Goal: Task Accomplishment & Management: Use online tool/utility

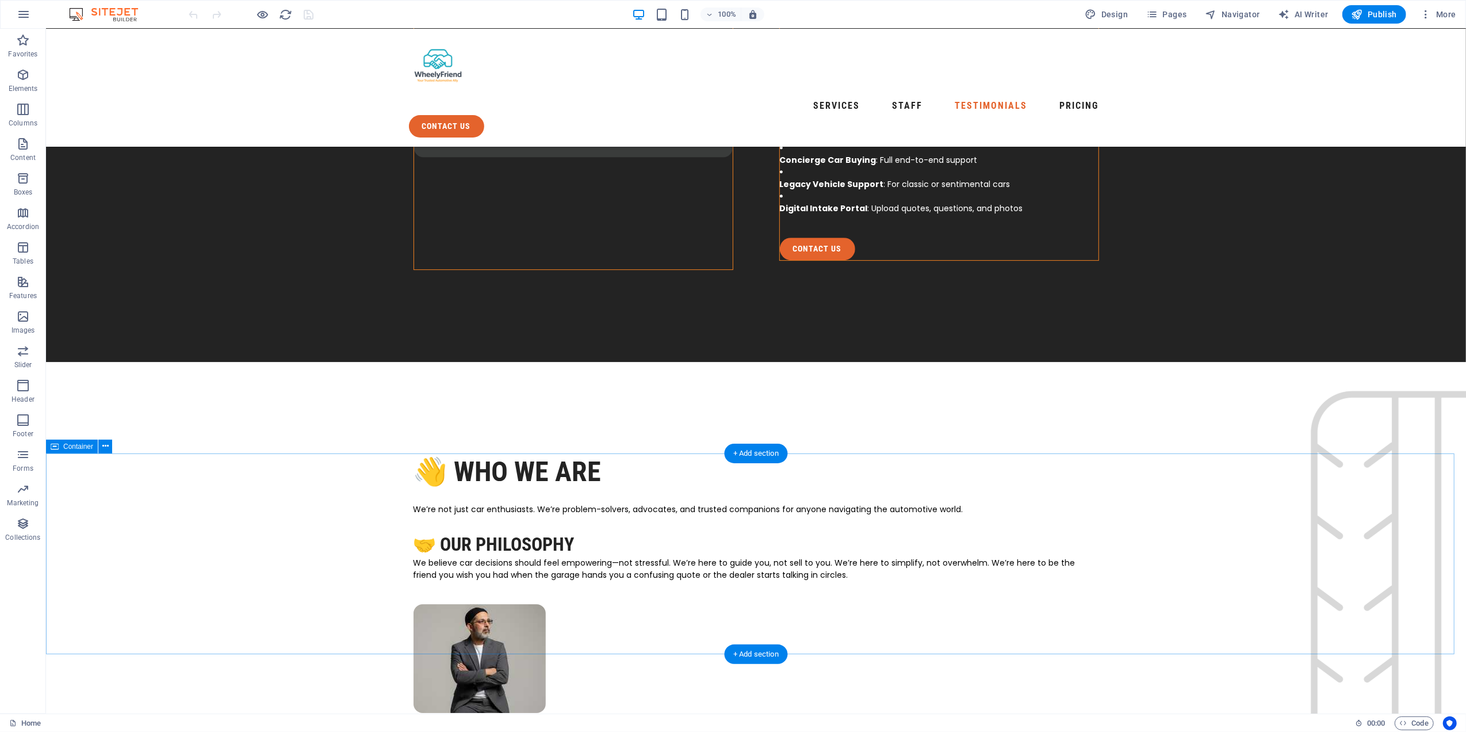
scroll to position [3297, 0]
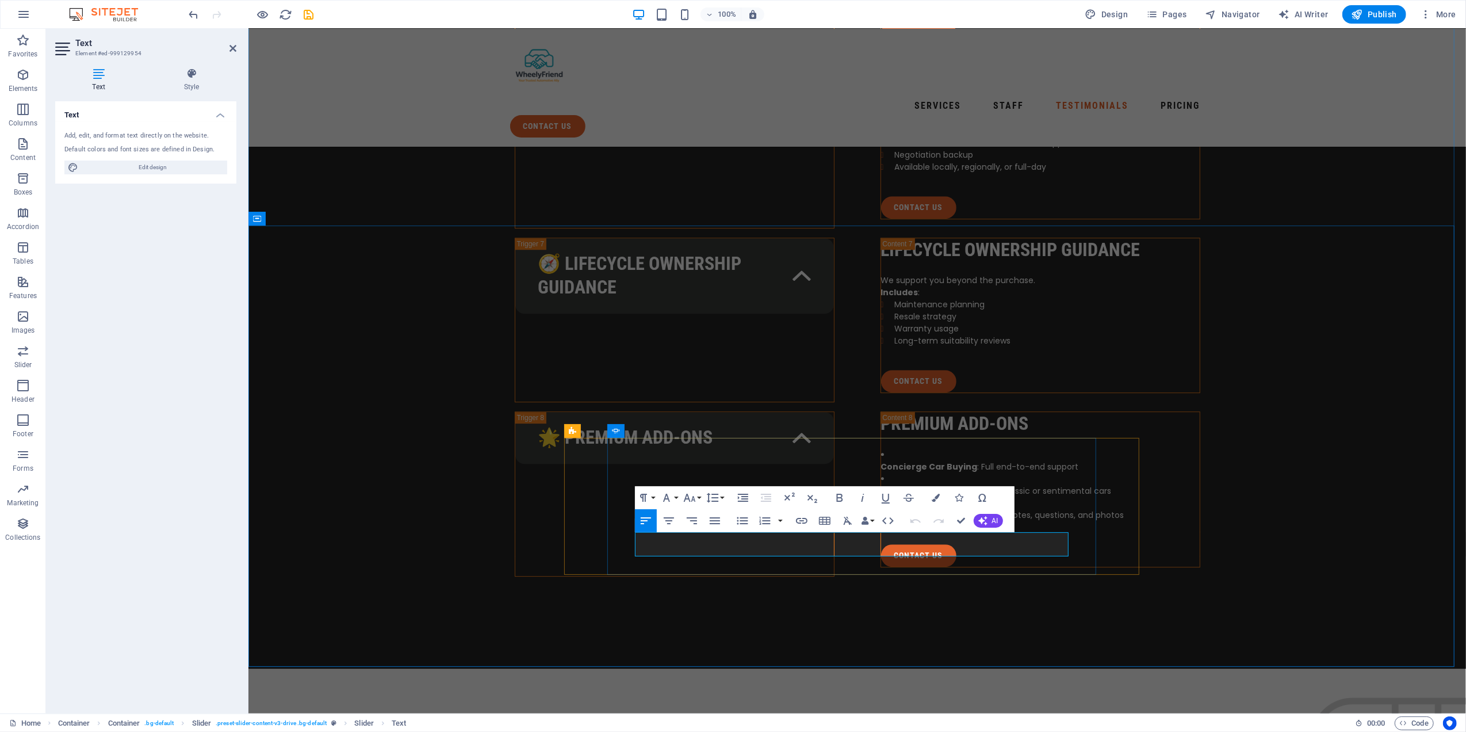
drag, startPoint x: 819, startPoint y: 539, endPoint x: 871, endPoint y: 557, distance: 55.5
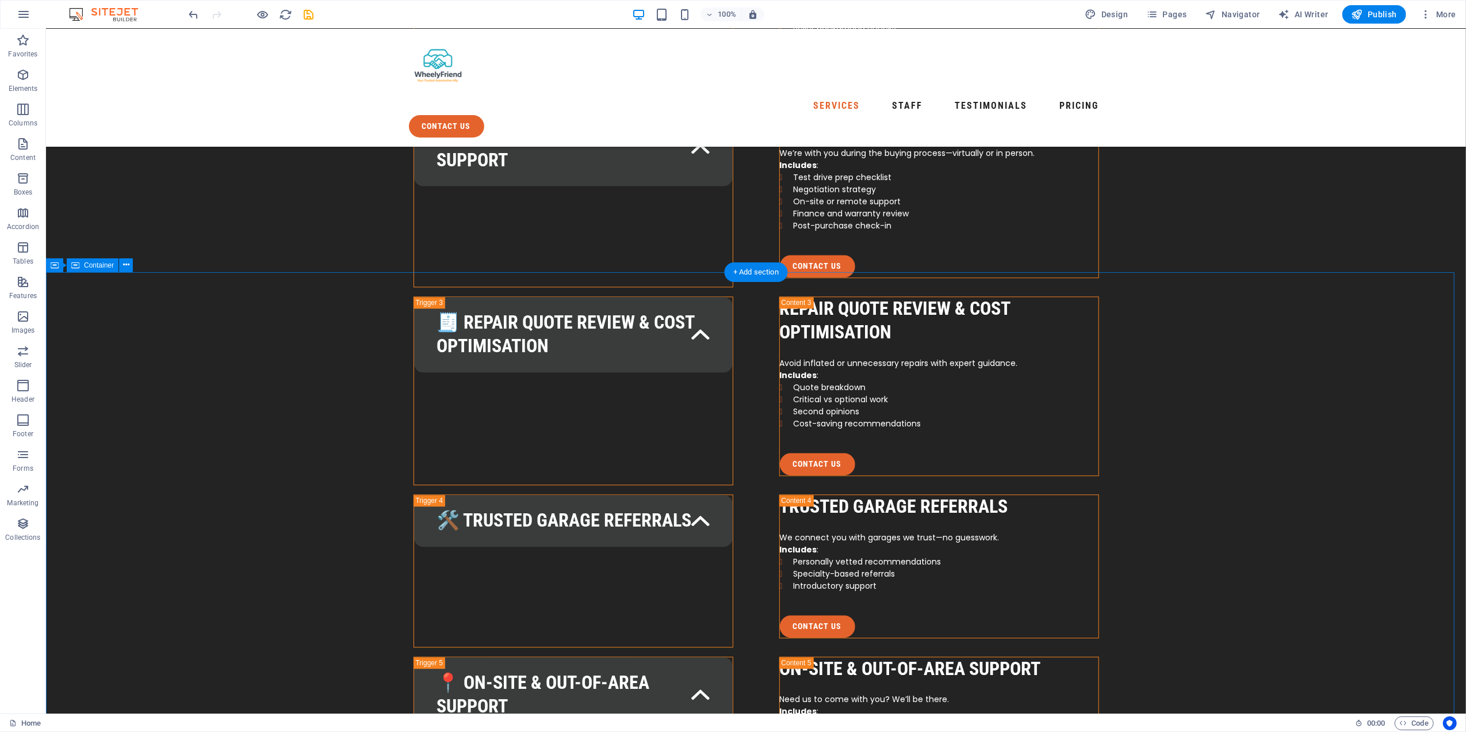
scroll to position [2761, 0]
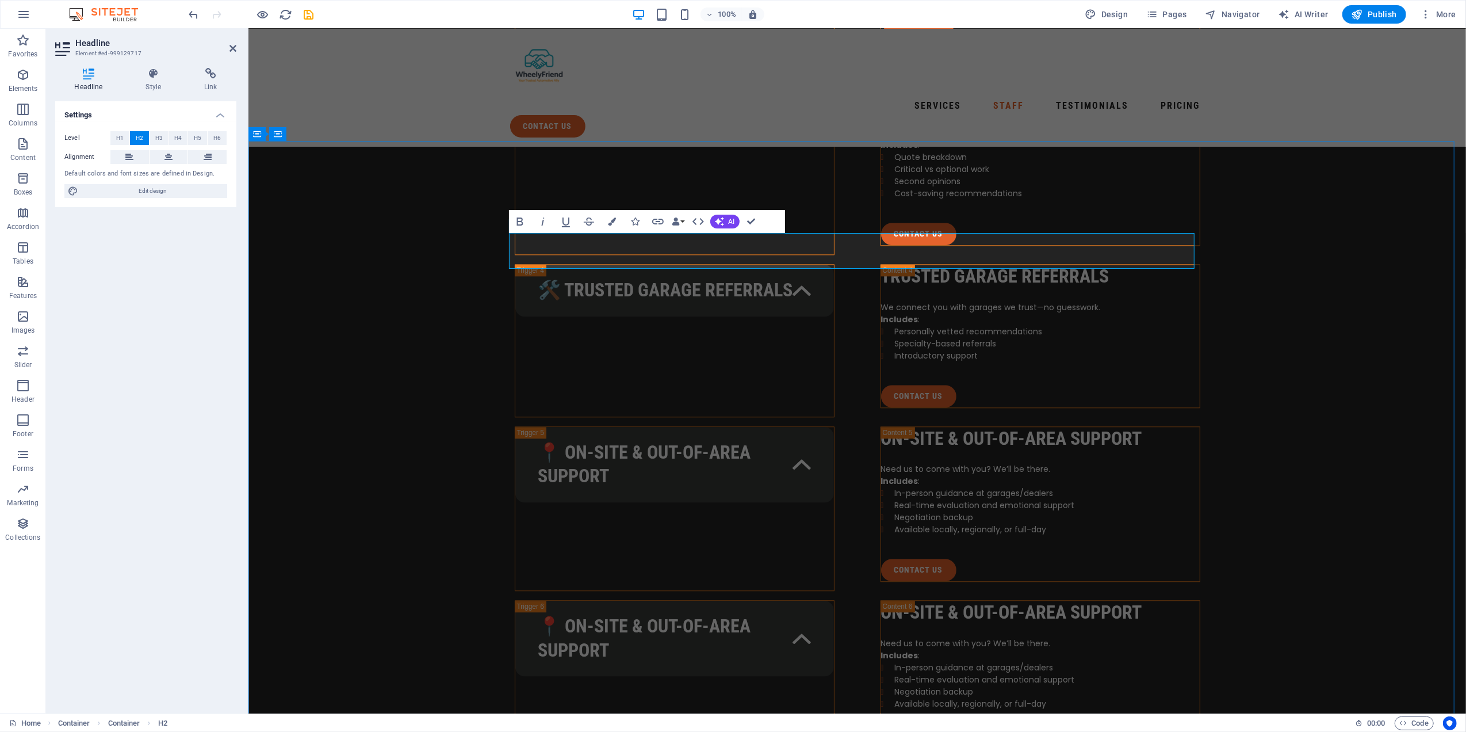
drag, startPoint x: 555, startPoint y: 258, endPoint x: 705, endPoint y: 255, distance: 149.6
click at [789, 97] on nav "Services Staff Testimonials Pricing" at bounding box center [857, 106] width 695 height 18
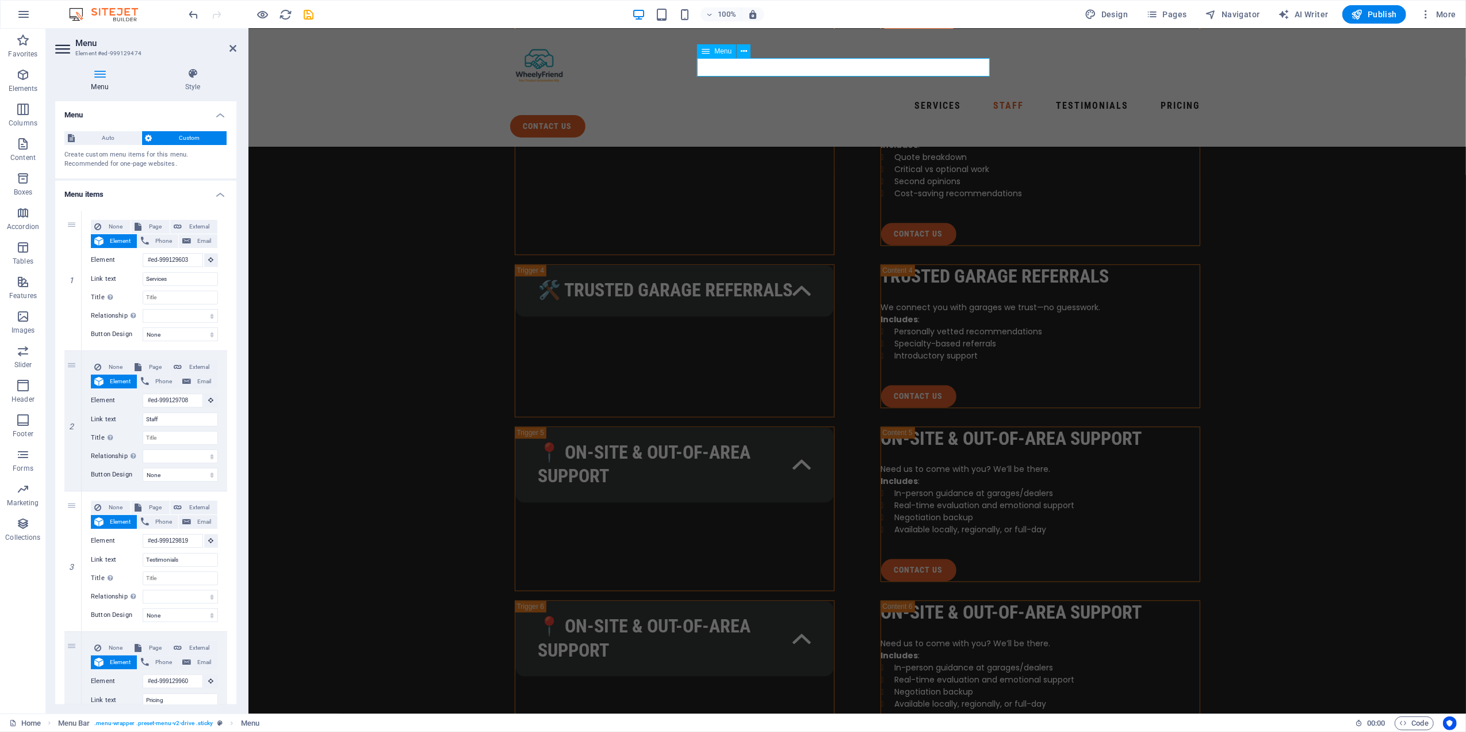
click at [794, 97] on nav "Services Staff Testimonials Pricing" at bounding box center [857, 106] width 695 height 18
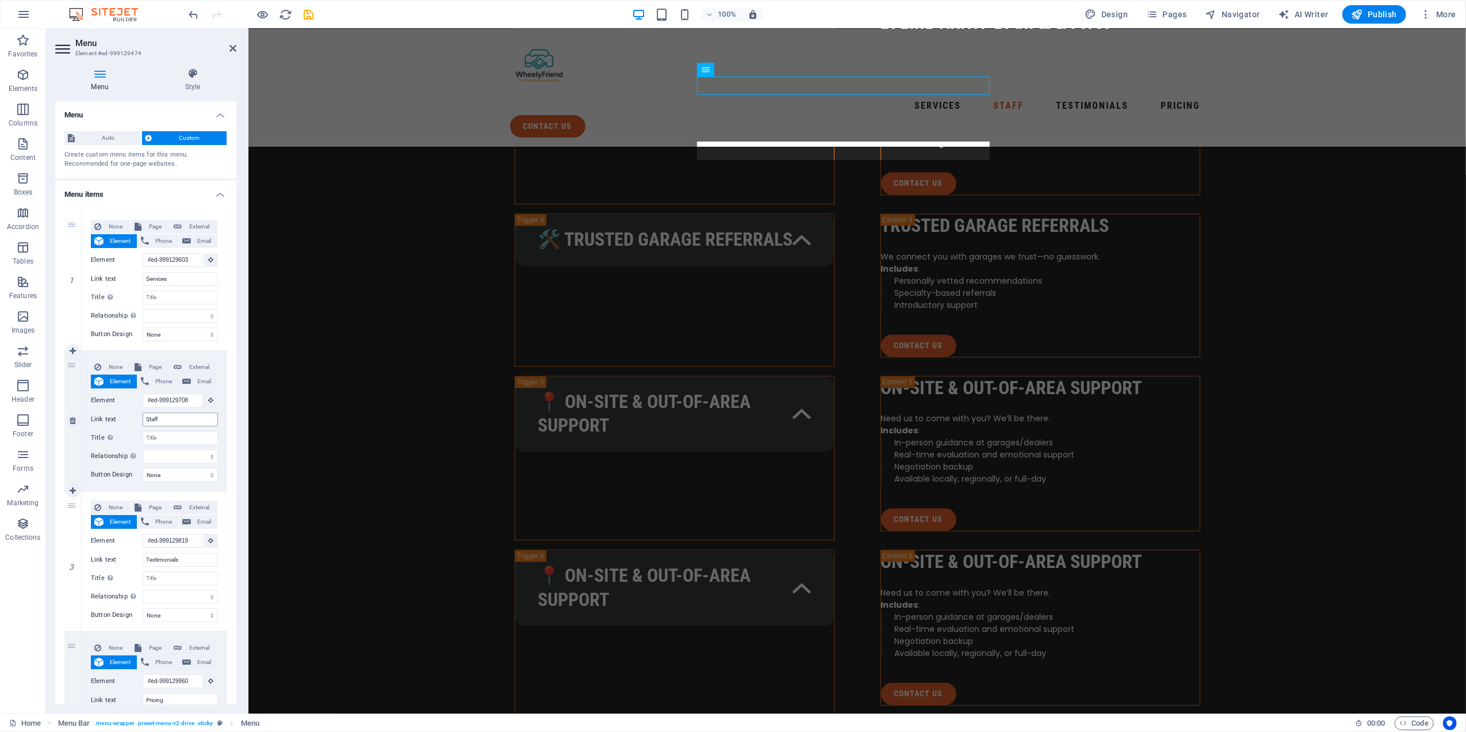
scroll to position [2683, 0]
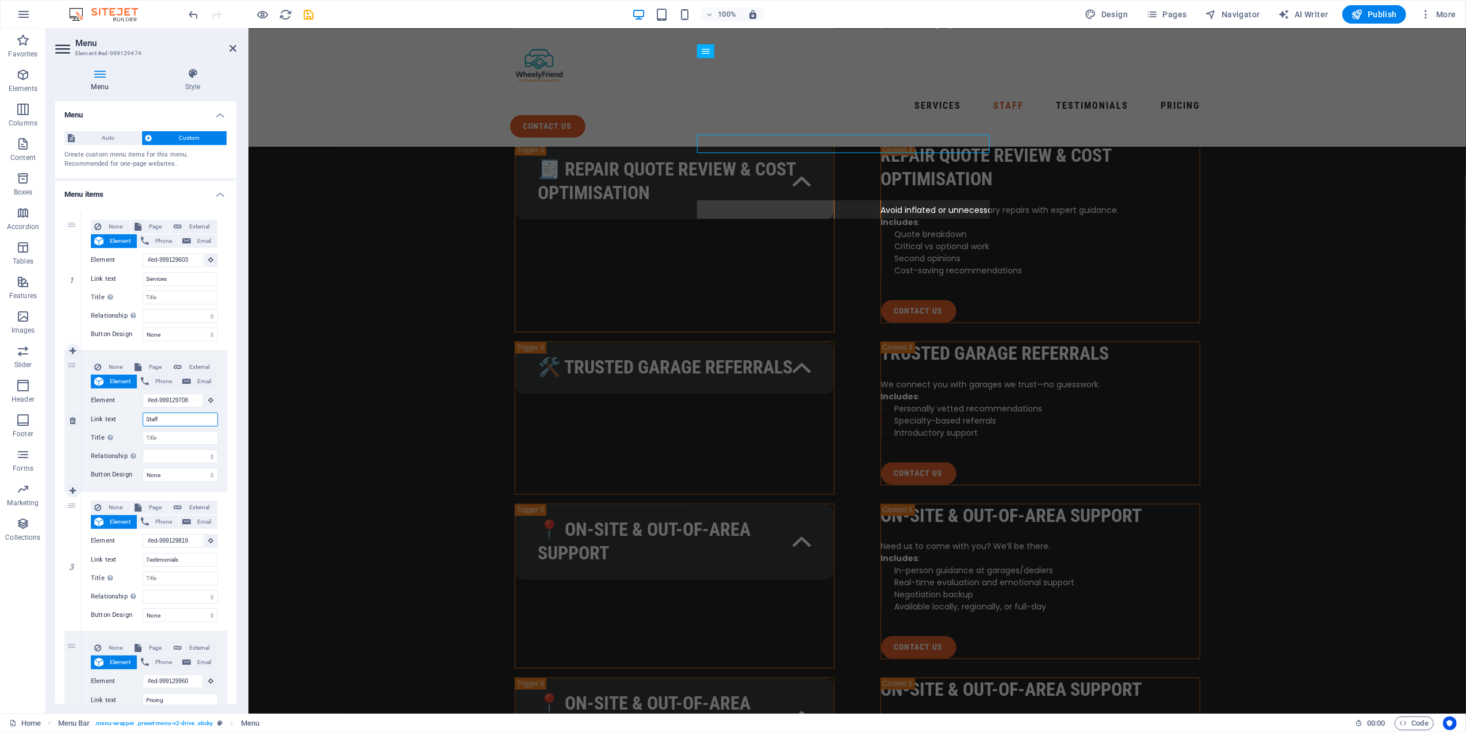
click at [162, 419] on input "Staff" at bounding box center [180, 419] width 75 height 14
type input "Team"
select select
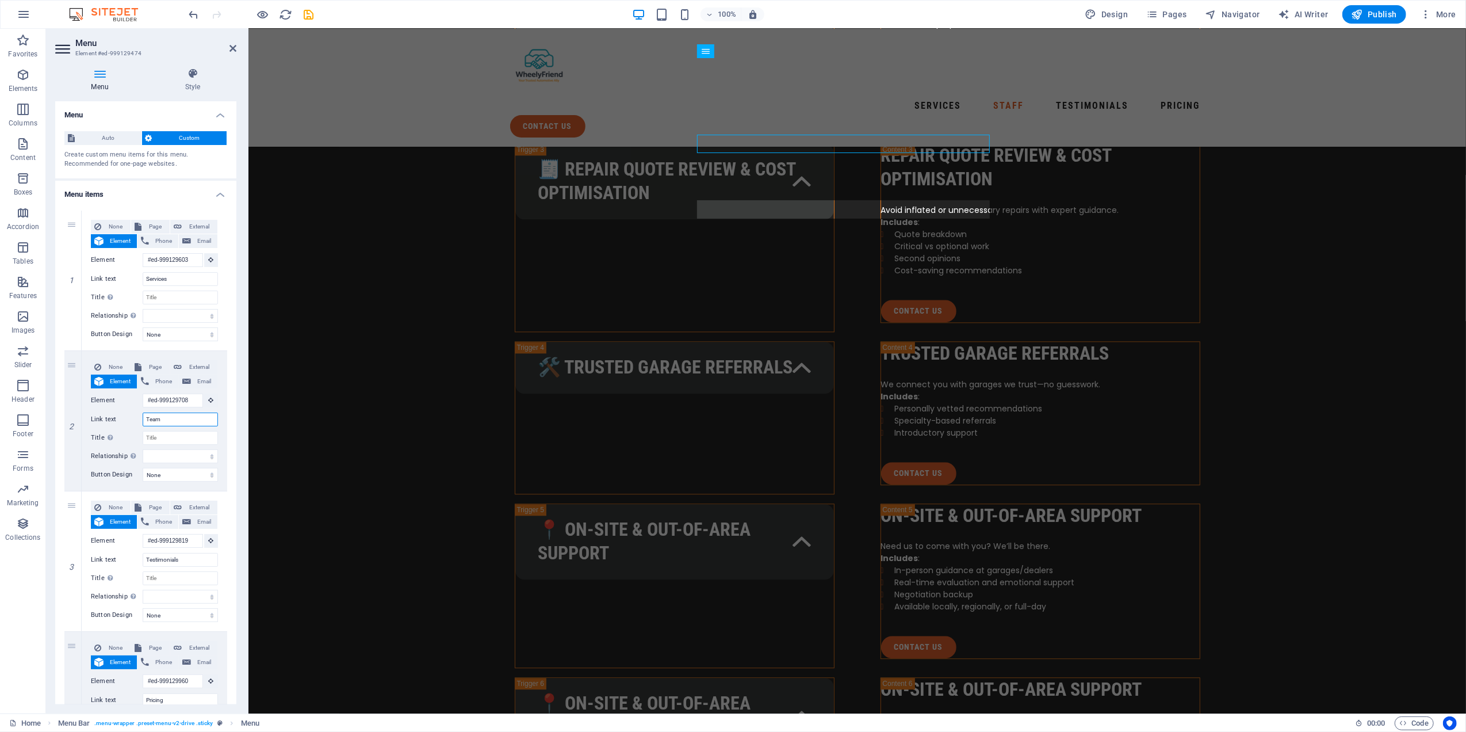
select select
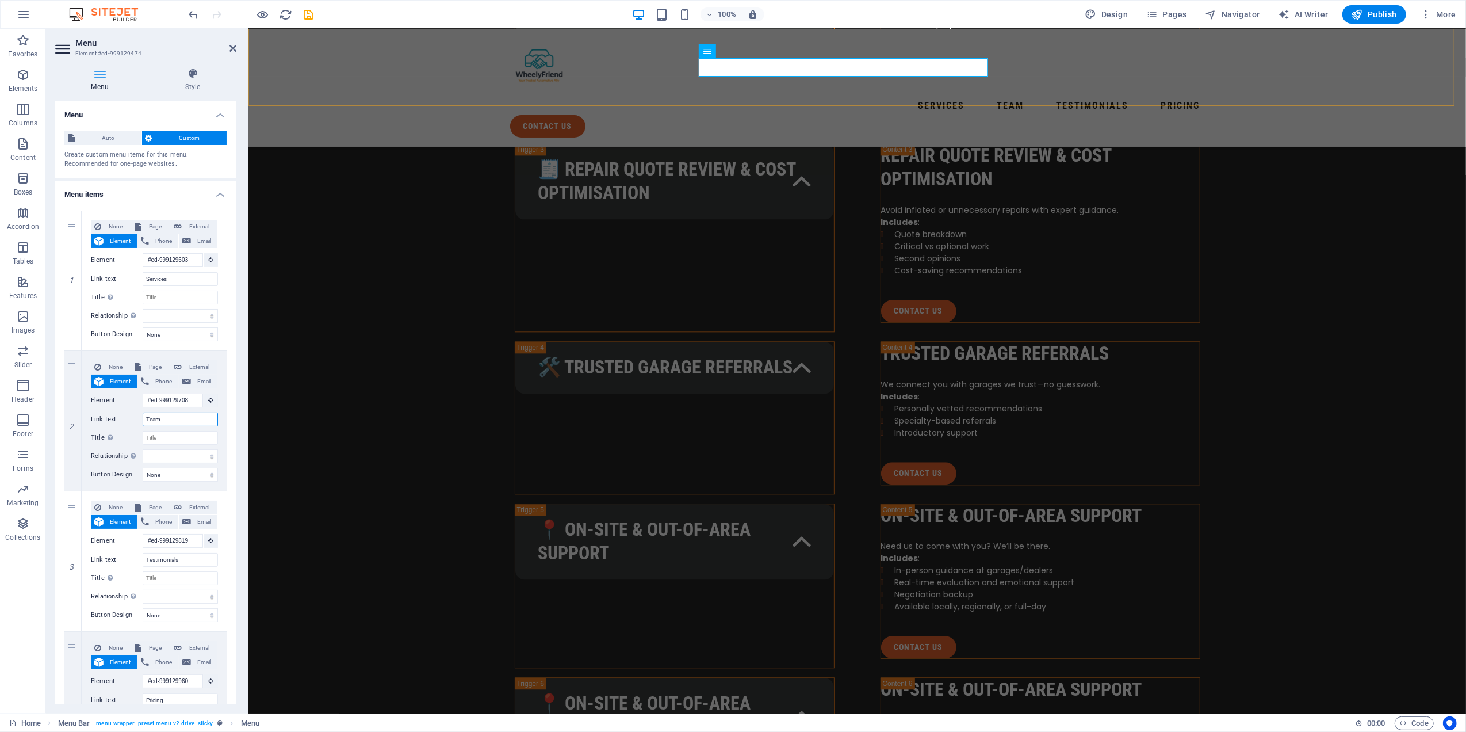
type input "Team"
click at [1268, 86] on div "Services Team Testimonials Pricing contact us Menu" at bounding box center [857, 88] width 1218 height 118
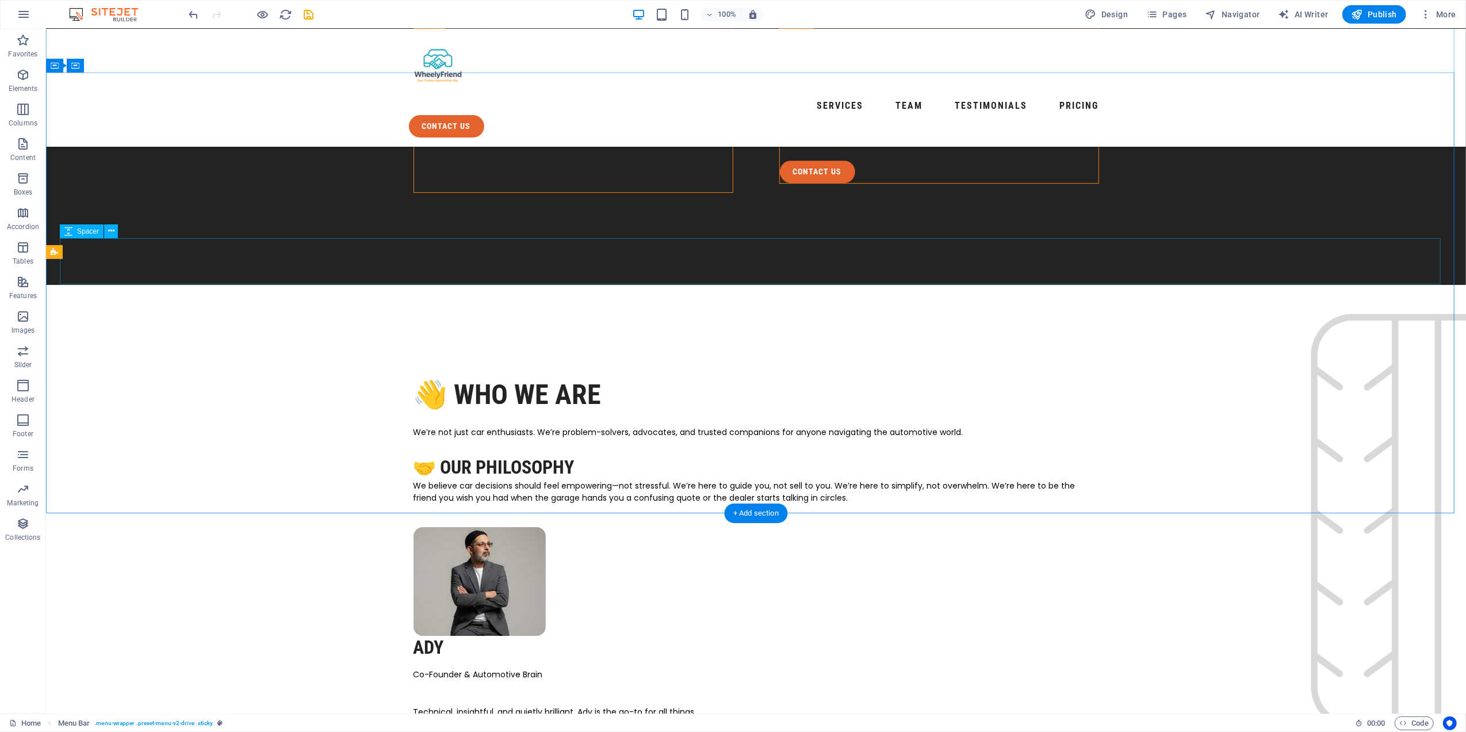
scroll to position [3374, 0]
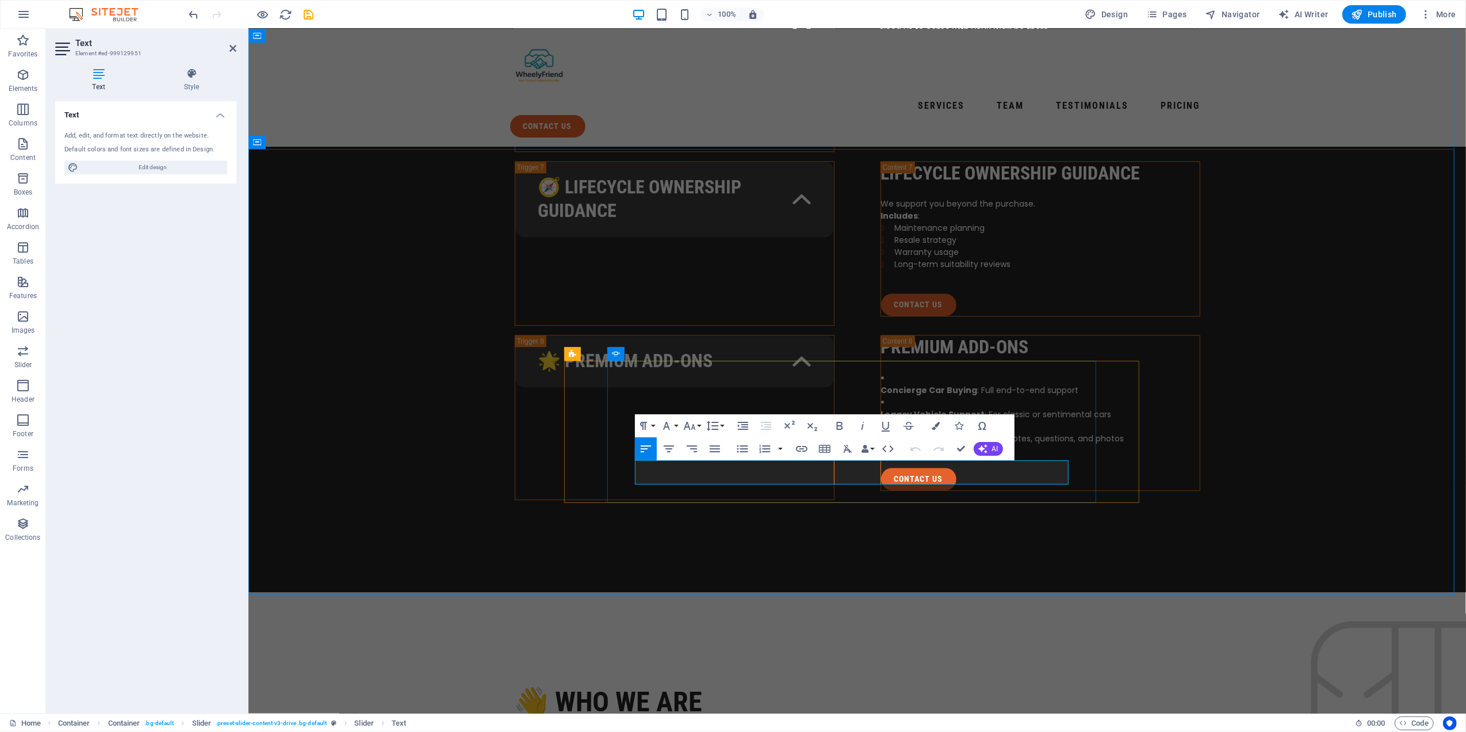
drag, startPoint x: 669, startPoint y: 475, endPoint x: 653, endPoint y: 469, distance: 17.6
drag, startPoint x: 1019, startPoint y: 465, endPoint x: 635, endPoint y: 468, distance: 383.6
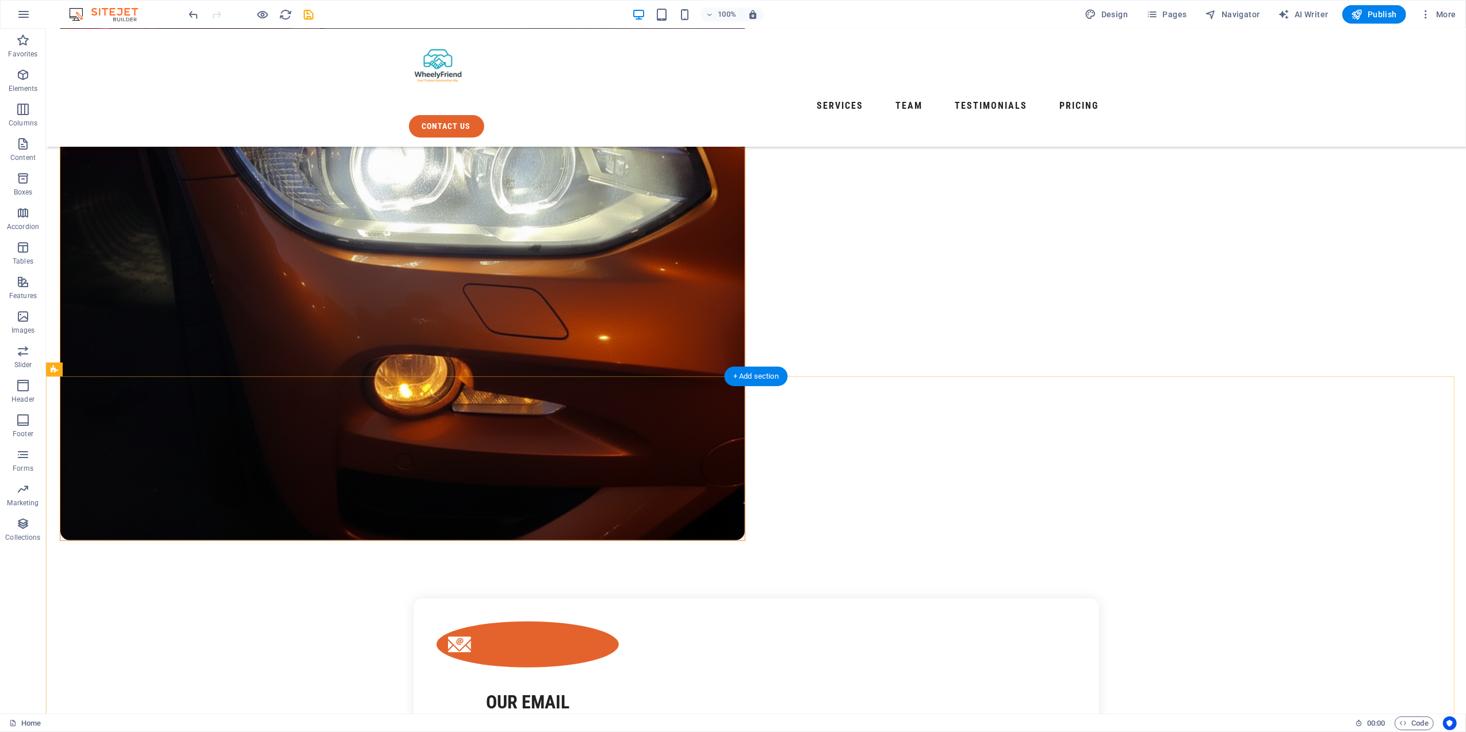
scroll to position [537, 0]
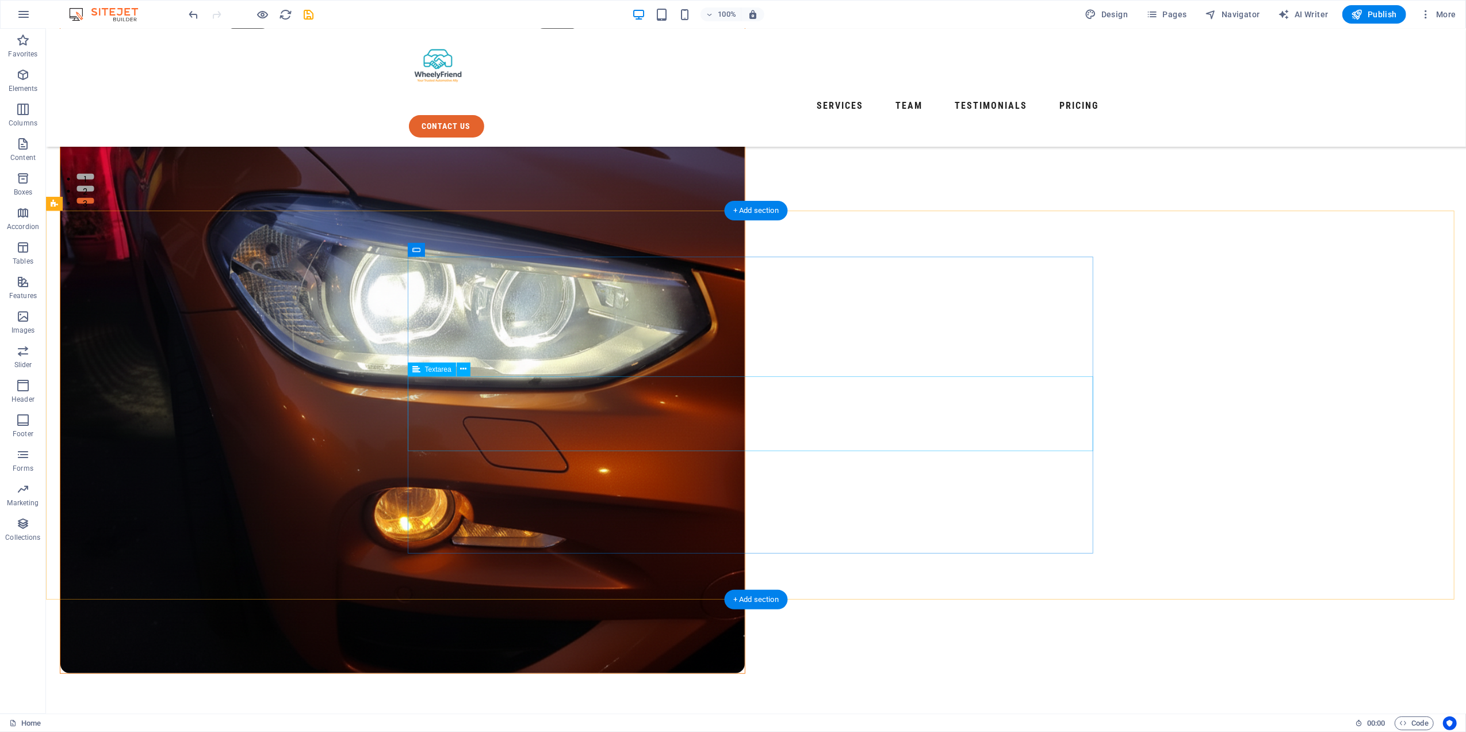
drag, startPoint x: 455, startPoint y: 419, endPoint x: 254, endPoint y: 419, distance: 201.9
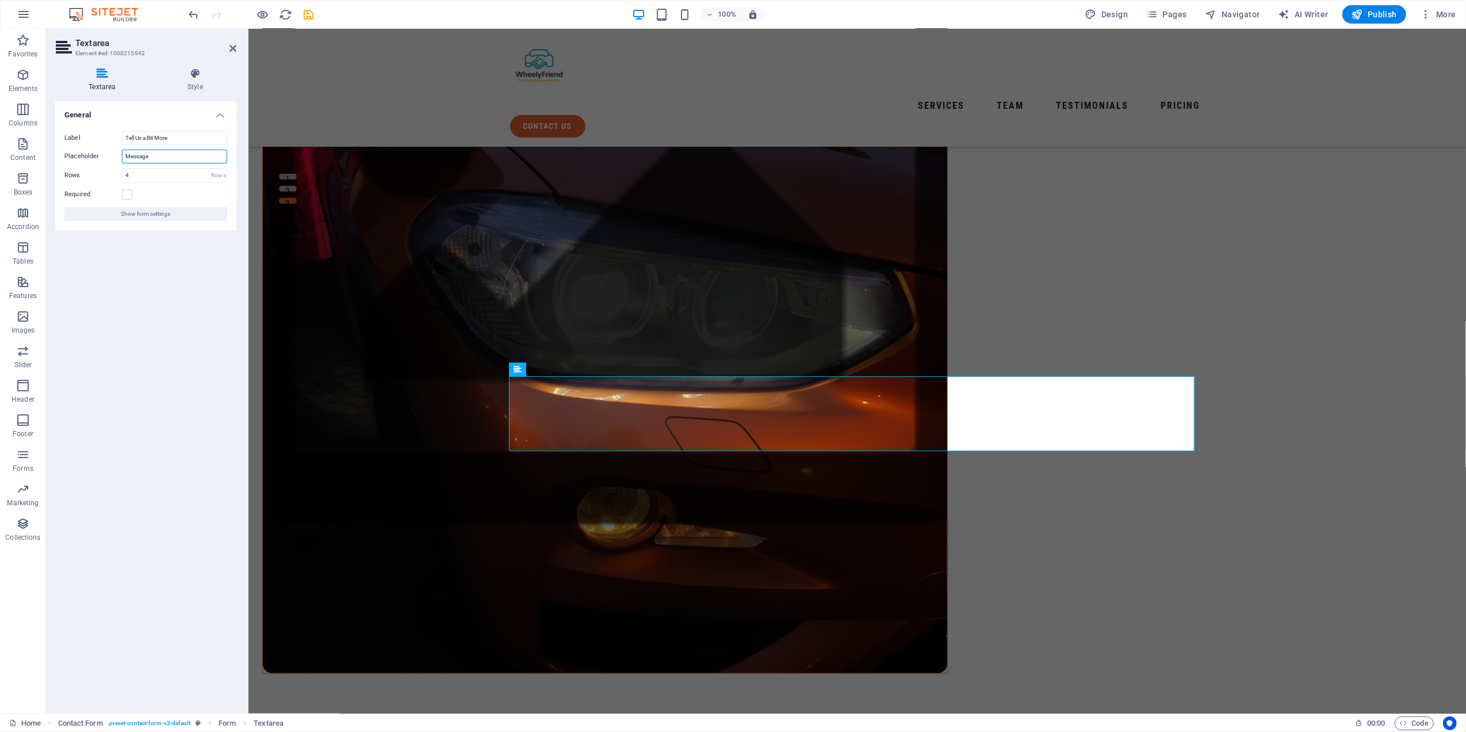
click at [146, 162] on input "Message" at bounding box center [174, 157] width 105 height 14
click at [155, 159] on input "Message" at bounding box center [174, 157] width 105 height 14
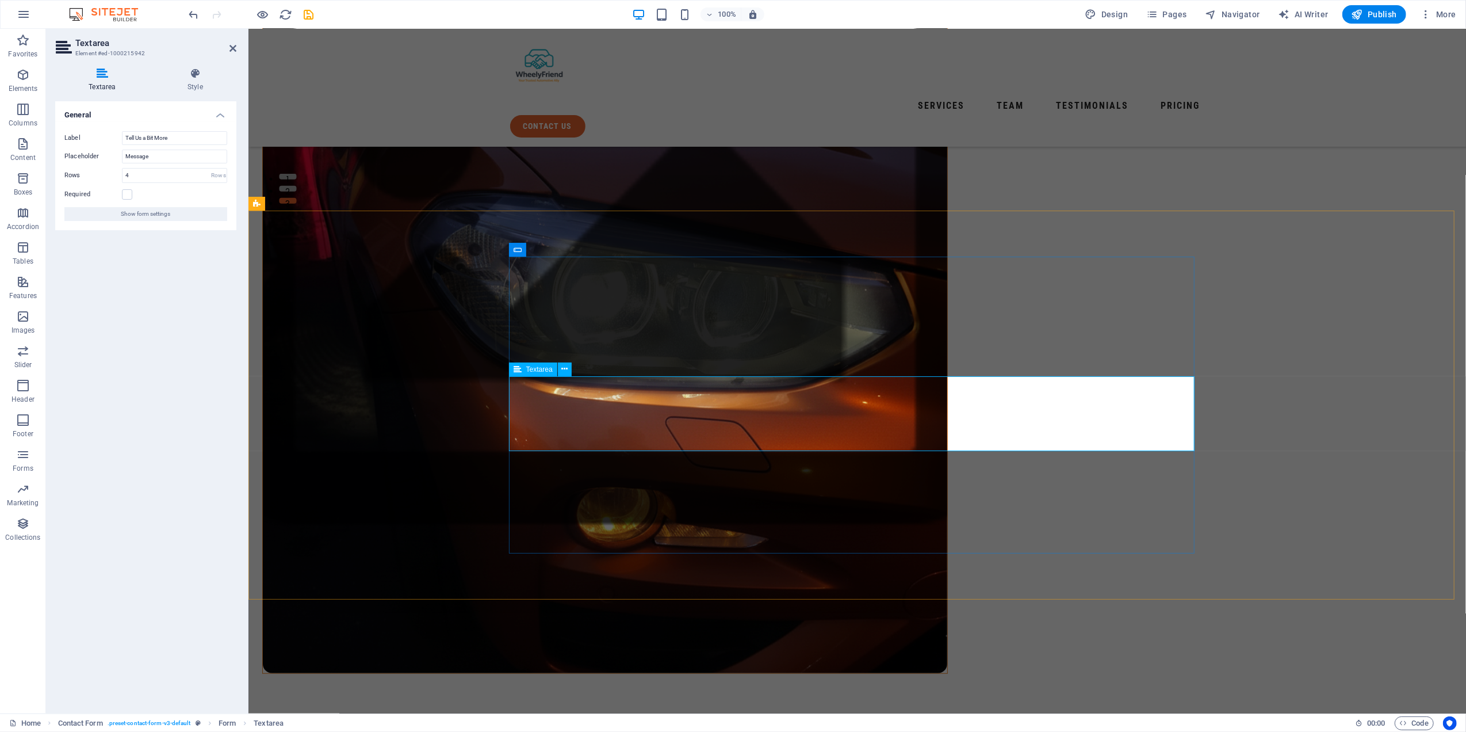
type textarea "("
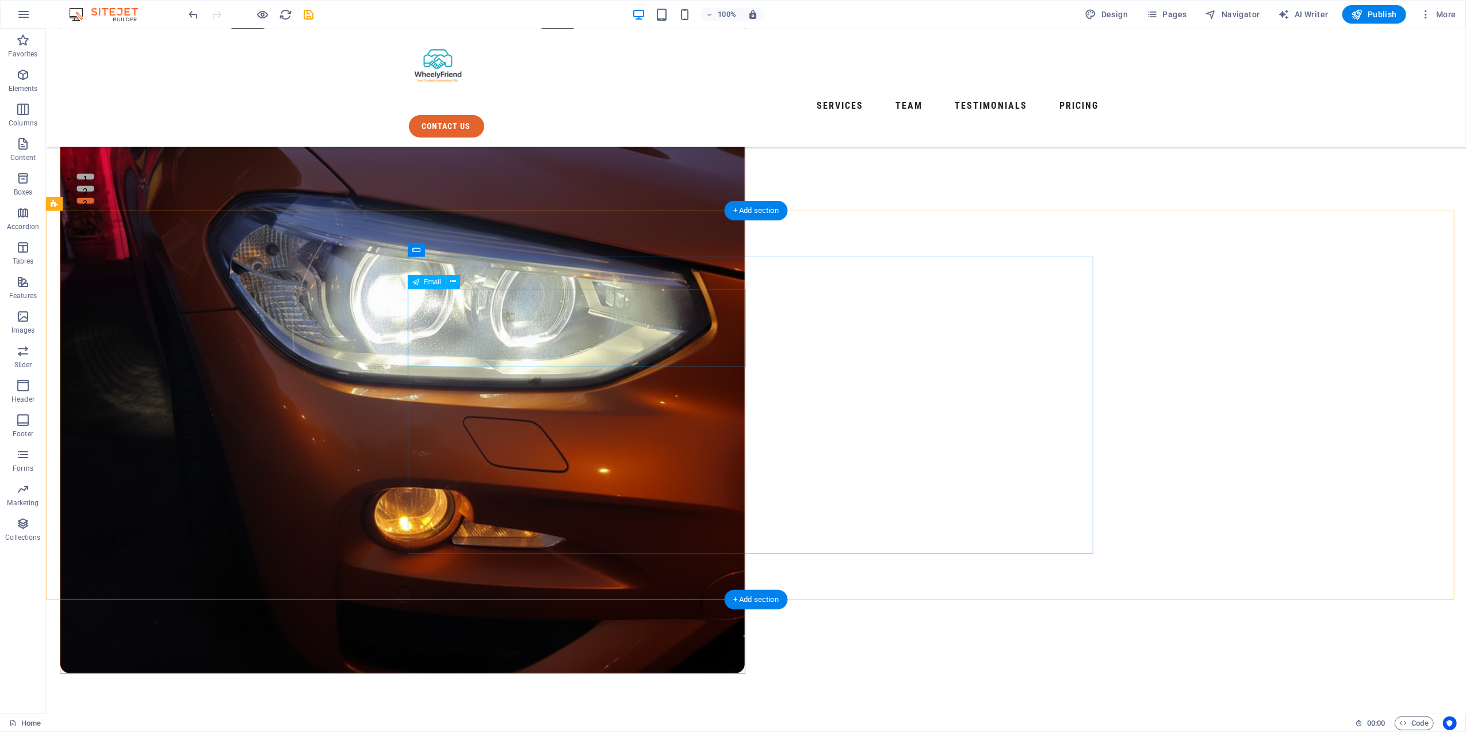
click at [798, 249] on icon at bounding box center [799, 249] width 6 height 12
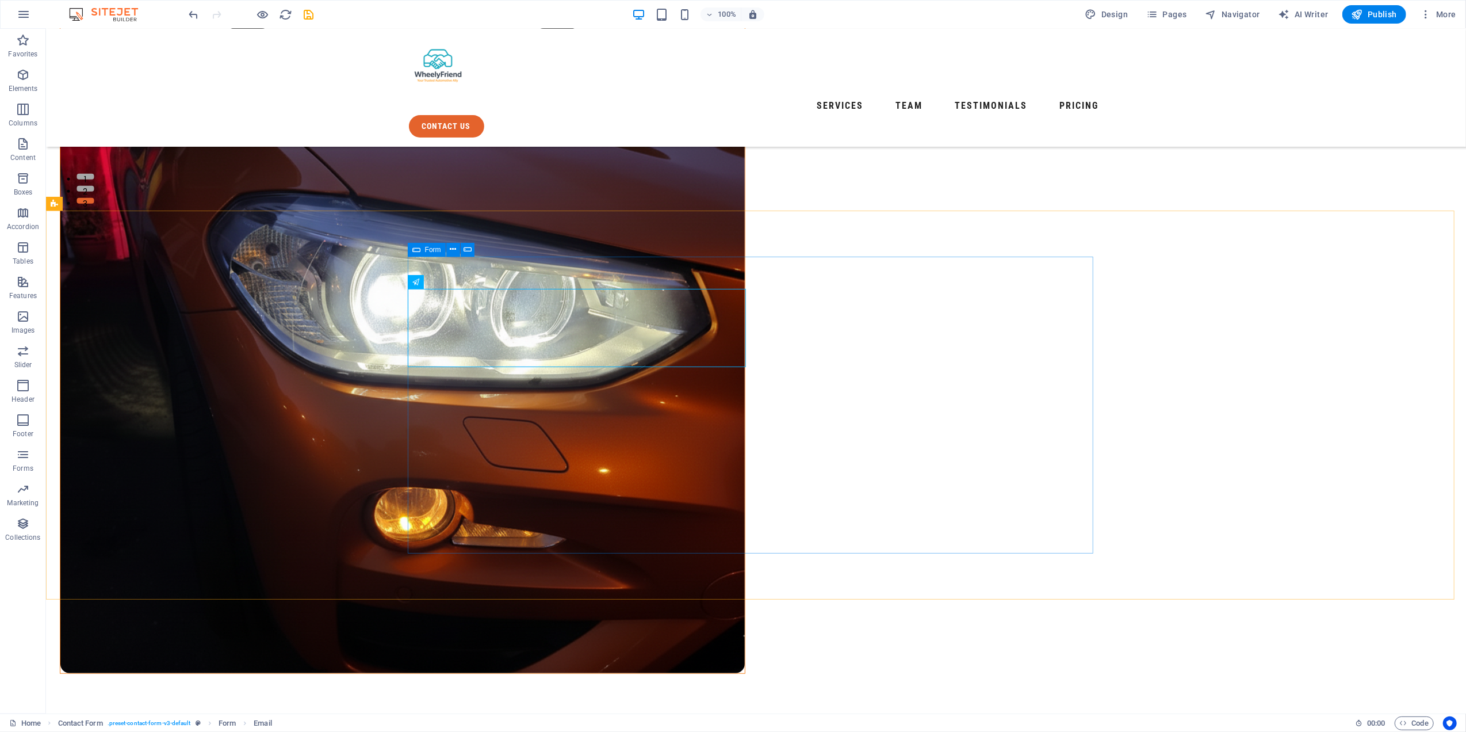
click at [419, 250] on icon at bounding box center [416, 250] width 8 height 14
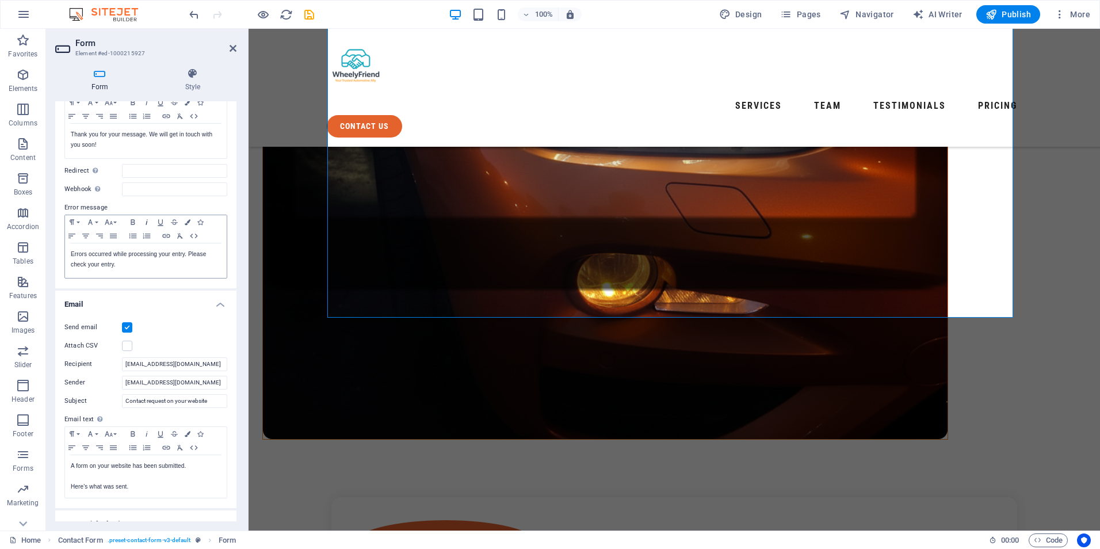
scroll to position [0, 0]
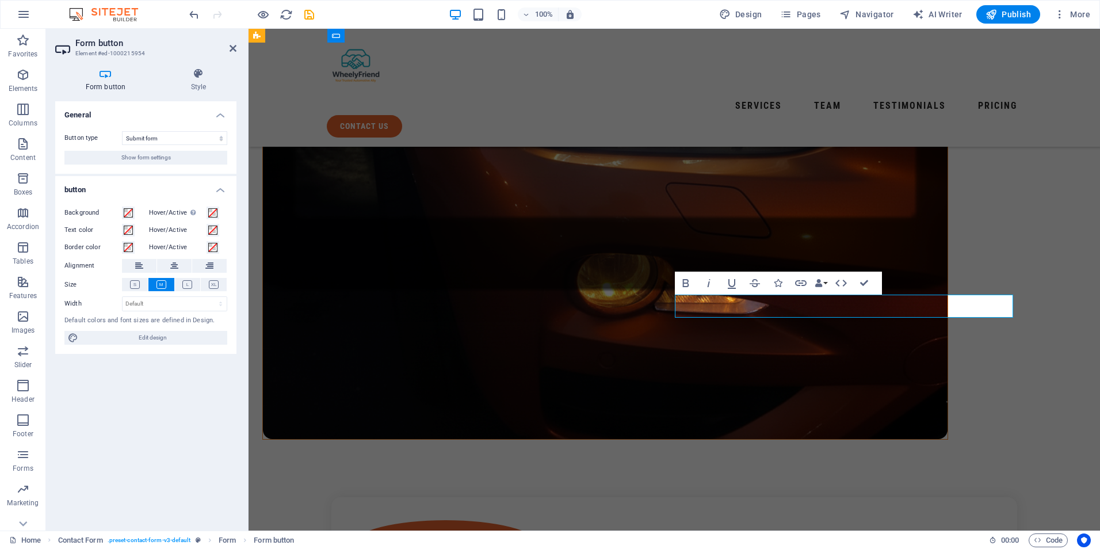
click at [146, 160] on span "Show form settings" at bounding box center [145, 158] width 49 height 14
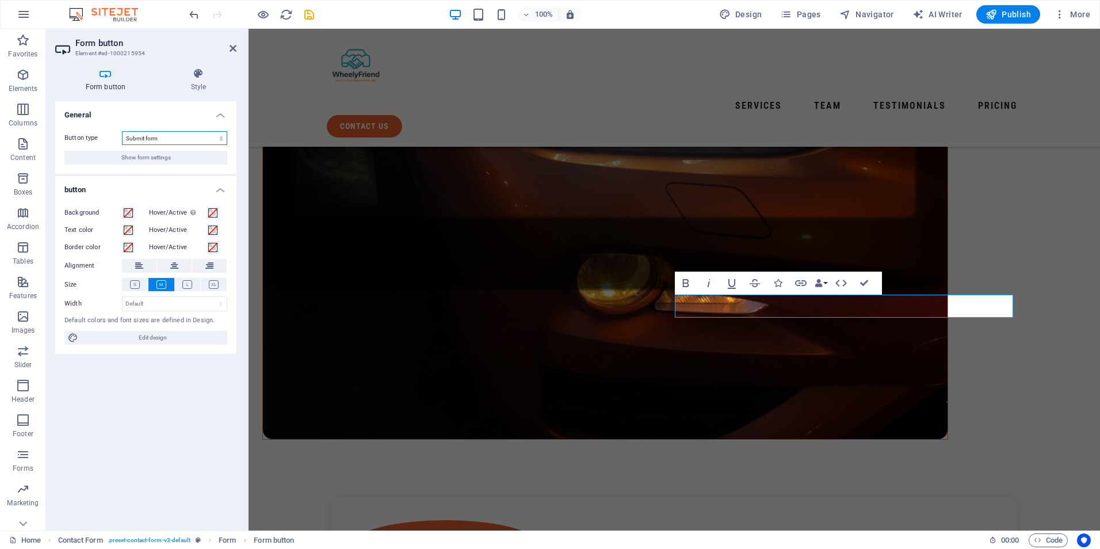
click at [221, 137] on select "Submit form Reset form No action" at bounding box center [174, 138] width 105 height 14
click at [206, 137] on select "Submit form Reset form No action" at bounding box center [174, 138] width 105 height 14
click at [189, 71] on icon at bounding box center [198, 74] width 76 height 12
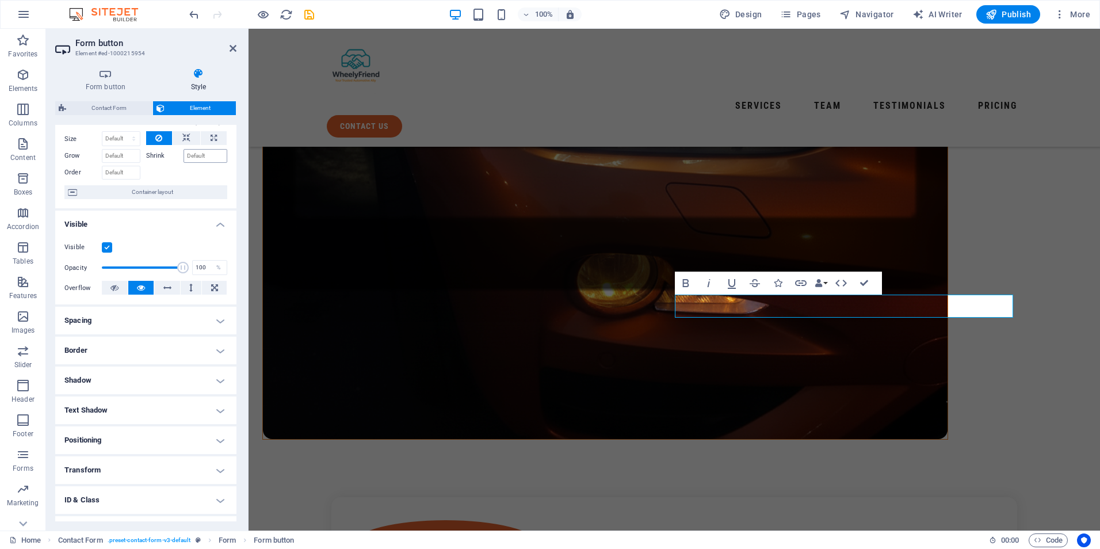
scroll to position [90, 0]
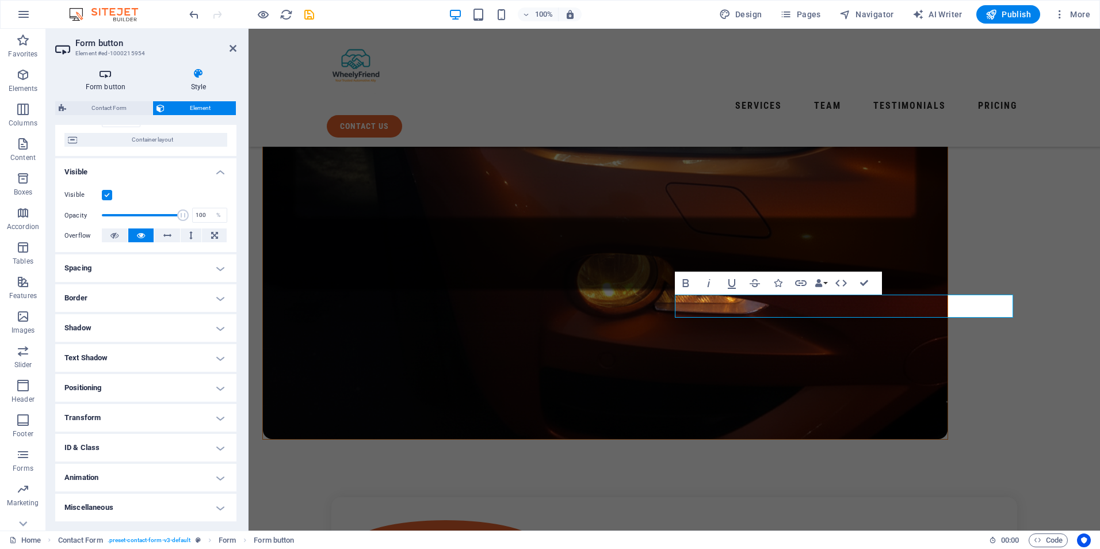
click at [105, 83] on h4 "Form button" at bounding box center [107, 80] width 105 height 24
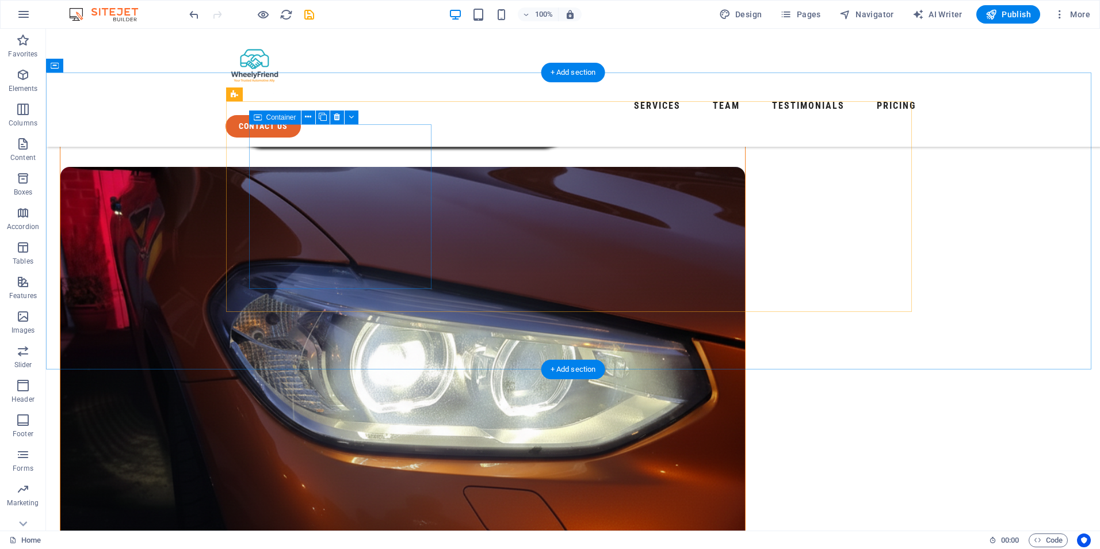
scroll to position [598, 0]
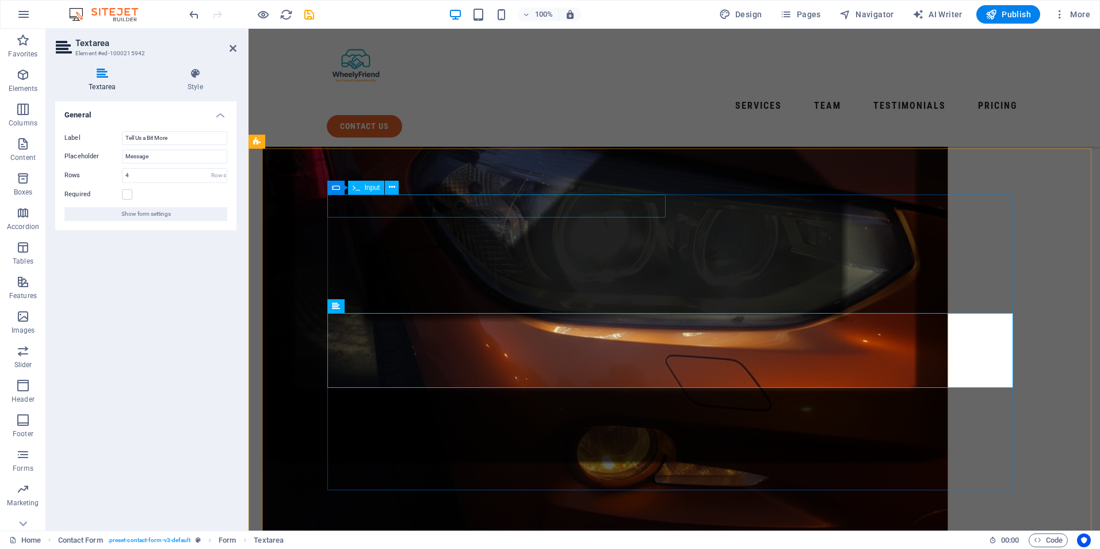
click at [355, 194] on icon at bounding box center [356, 188] width 7 height 14
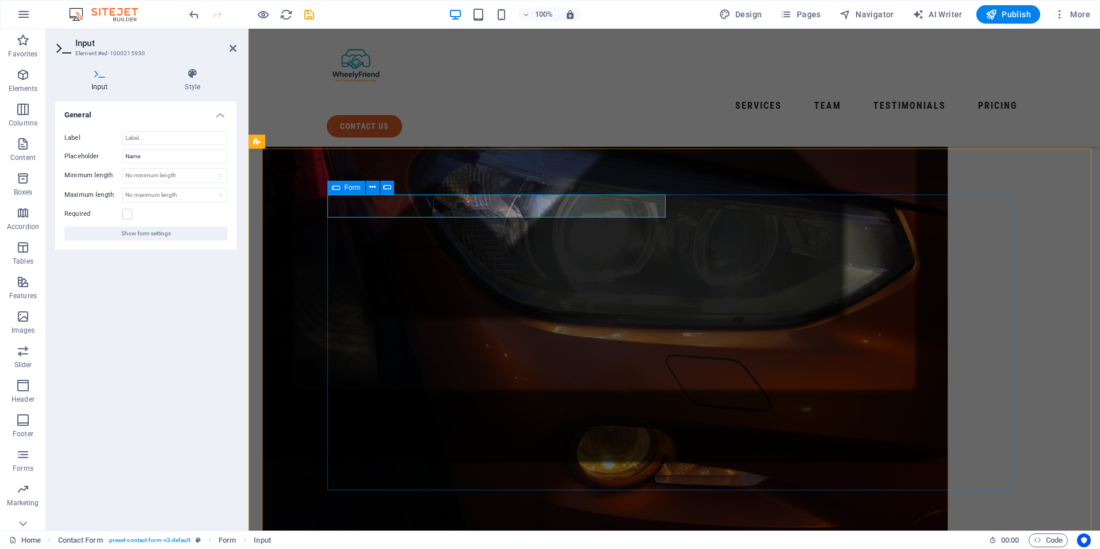
click at [334, 189] on icon at bounding box center [336, 188] width 8 height 14
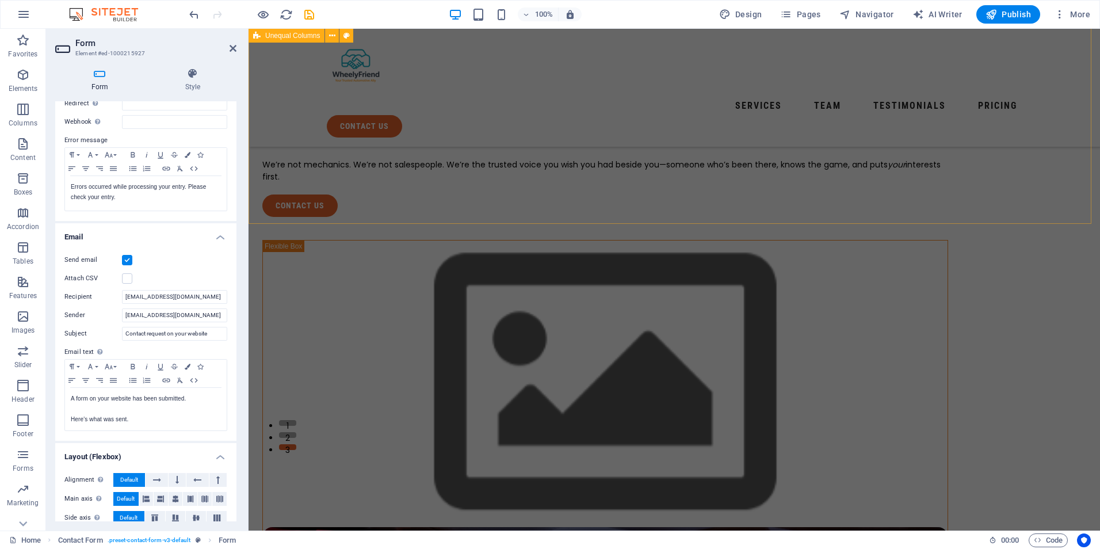
scroll to position [0, 0]
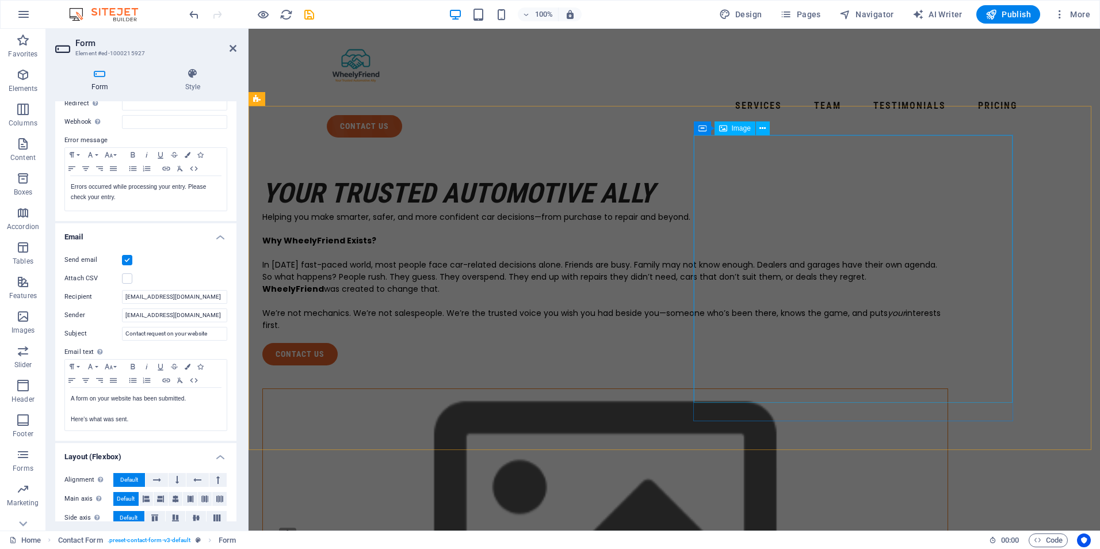
select select "%"
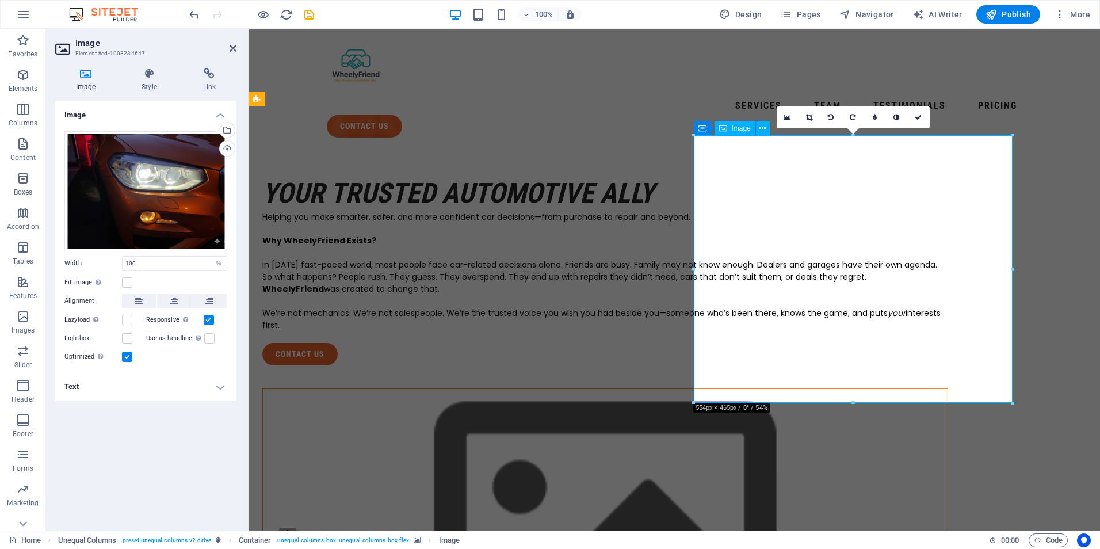
click at [120, 185] on div "Drag files here, click to choose files or select files from Files or our free s…" at bounding box center [145, 191] width 163 height 120
click at [120, 185] on body "Wheely Friend Limited Home (en) Favorites Elements Columns Content Boxes Accord…" at bounding box center [550, 274] width 1100 height 549
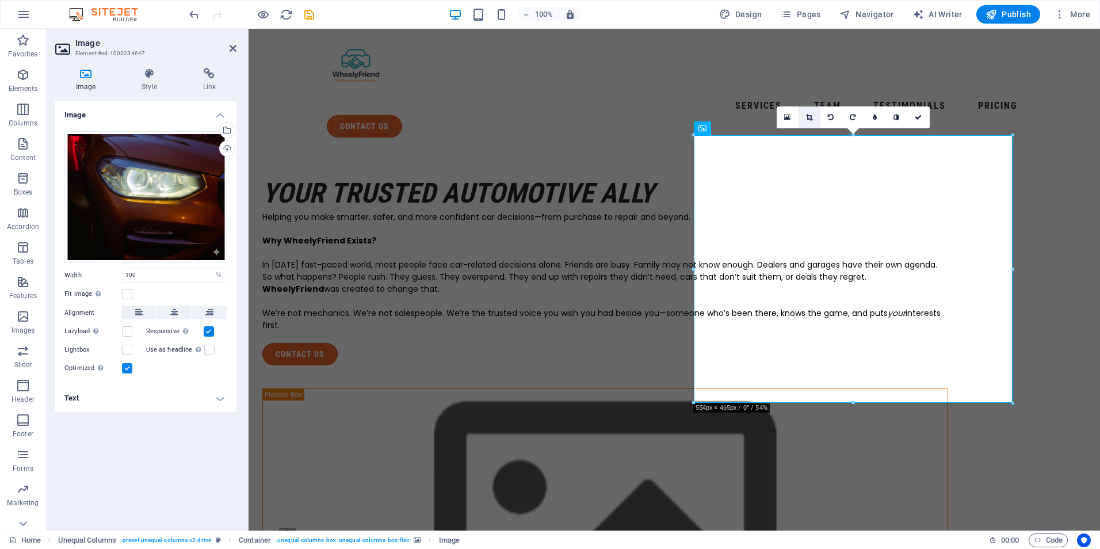
click at [806, 116] on icon at bounding box center [809, 117] width 6 height 7
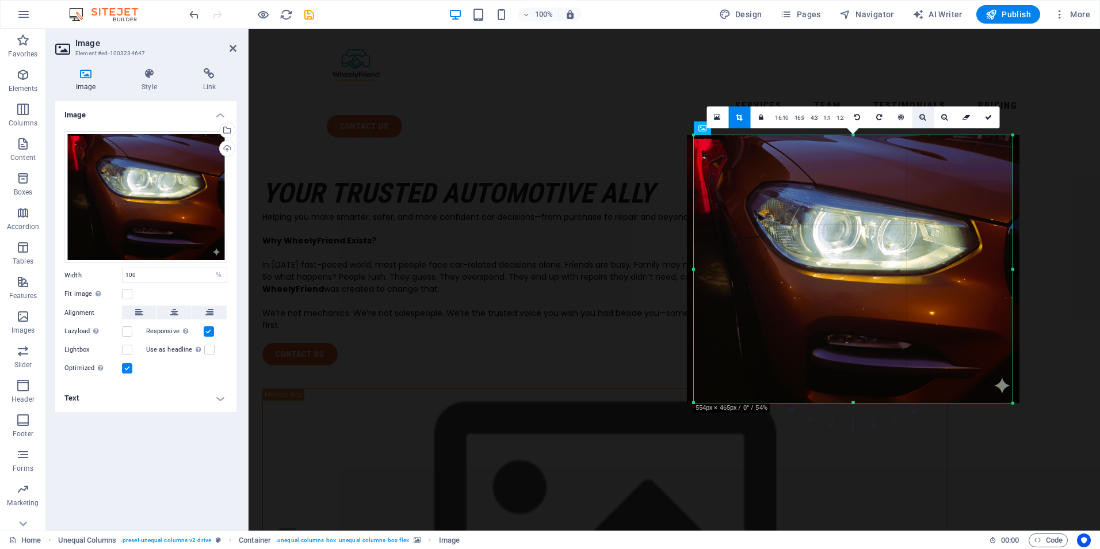
click at [924, 117] on icon at bounding box center [922, 117] width 6 height 7
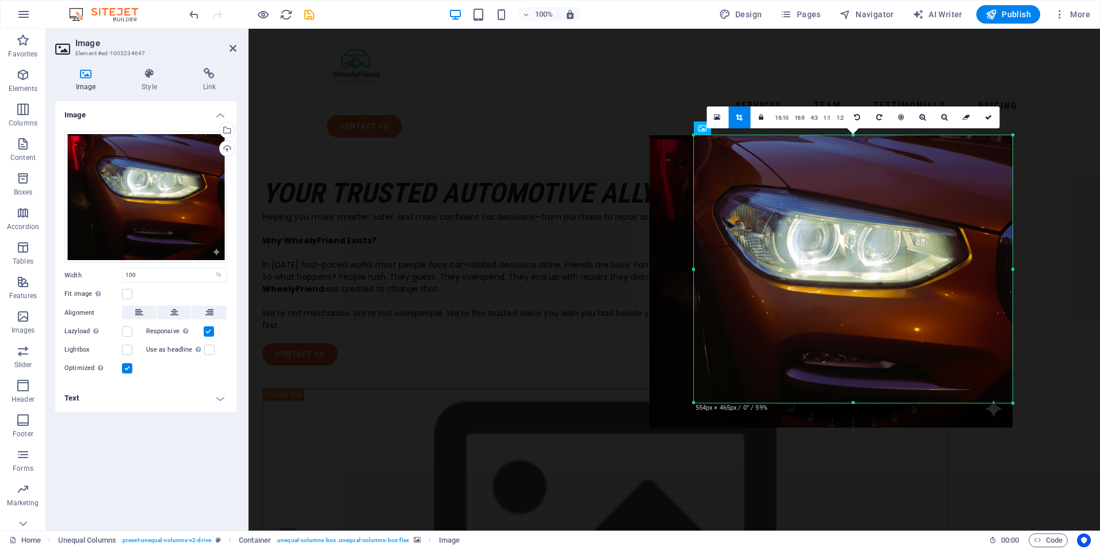
drag, startPoint x: 951, startPoint y: 261, endPoint x: 932, endPoint y: 274, distance: 23.1
click at [932, 274] on div at bounding box center [830, 281] width 363 height 292
click at [941, 119] on icon at bounding box center [944, 117] width 6 height 7
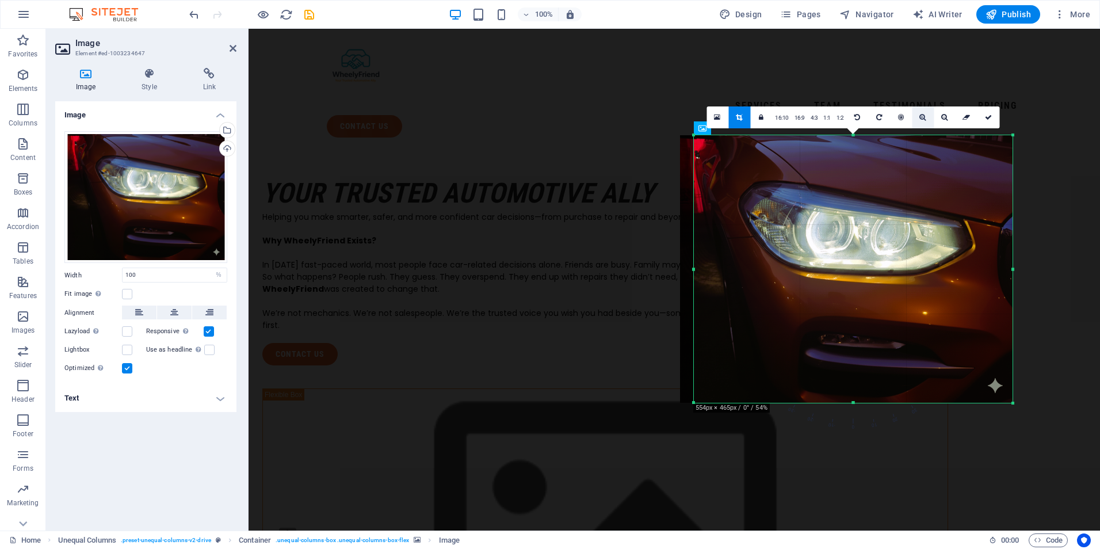
click at [922, 120] on icon at bounding box center [922, 117] width 6 height 7
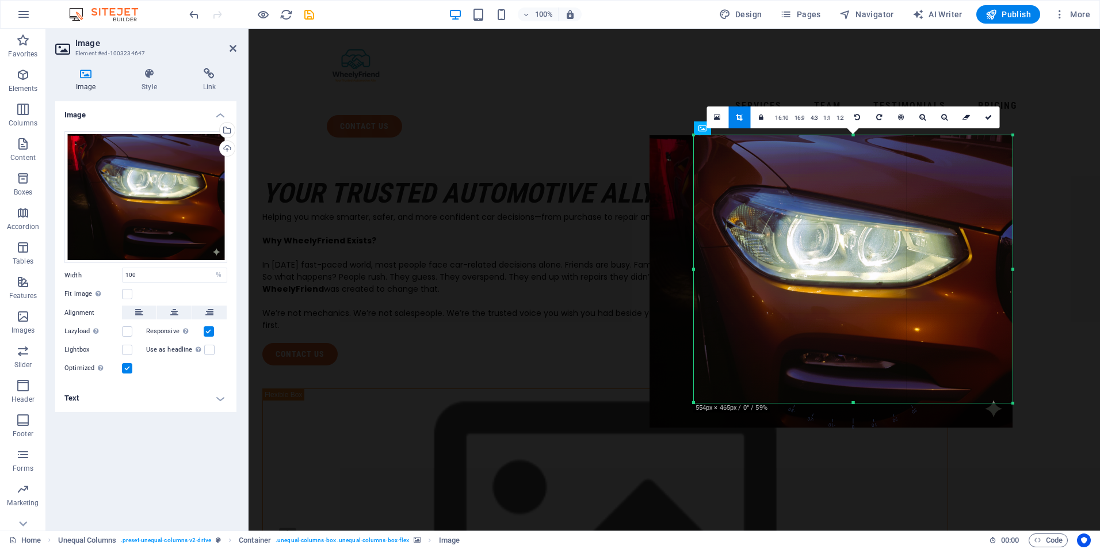
drag, startPoint x: 928, startPoint y: 171, endPoint x: 916, endPoint y: 181, distance: 16.3
click at [916, 181] on div at bounding box center [830, 281] width 363 height 292
click at [988, 118] on icon at bounding box center [988, 117] width 7 height 7
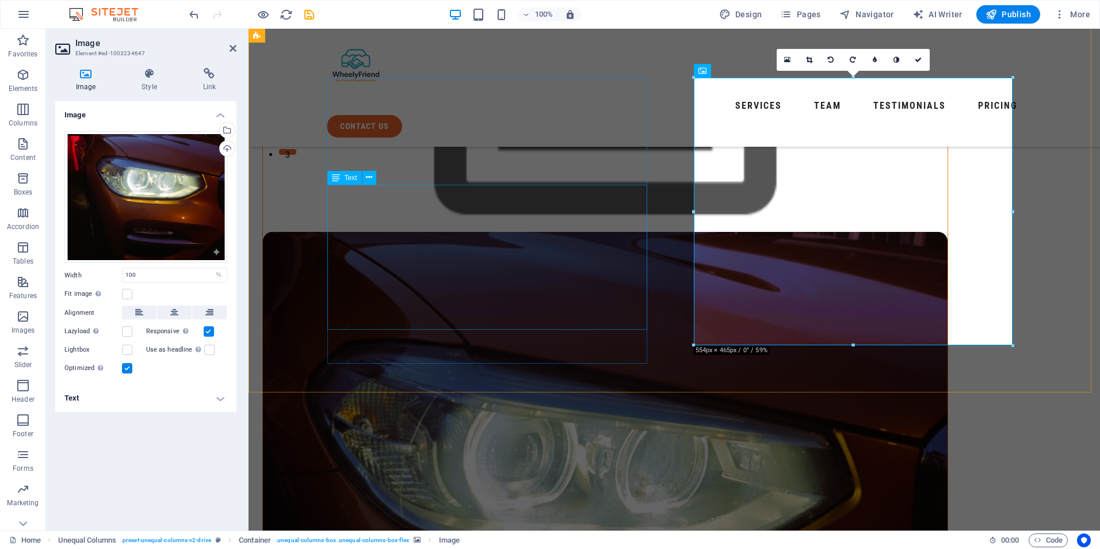
scroll to position [58, 0]
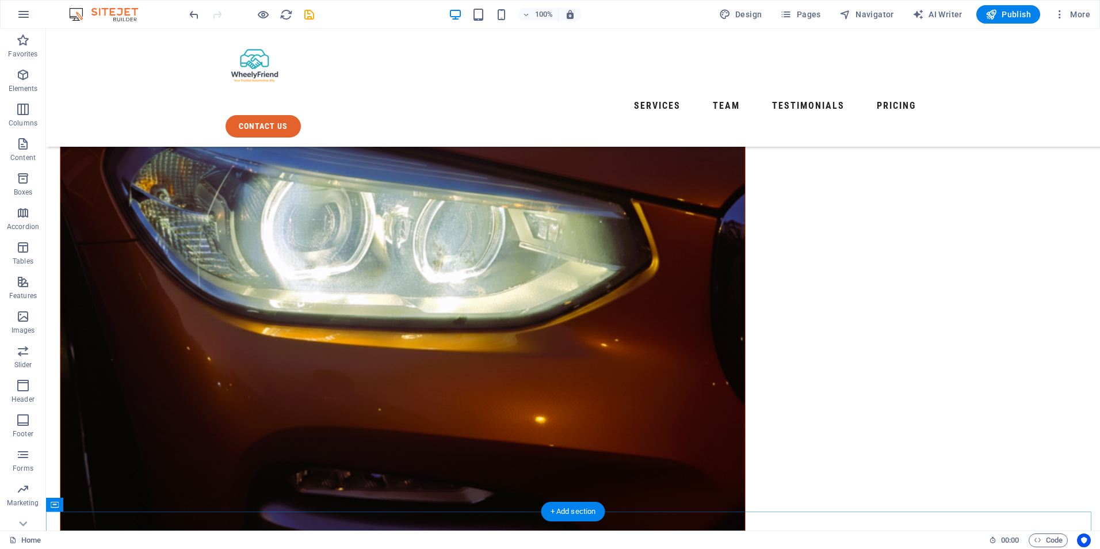
scroll to position [345, 0]
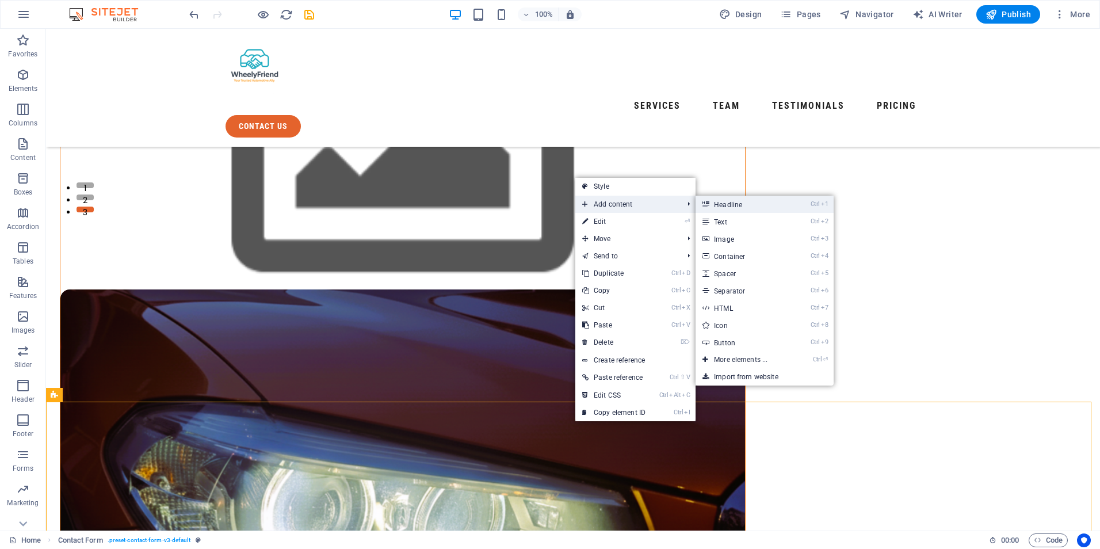
drag, startPoint x: 409, startPoint y: 280, endPoint x: 727, endPoint y: 204, distance: 326.4
click at [727, 204] on link "Ctrl 1 Headline" at bounding box center [742, 204] width 95 height 17
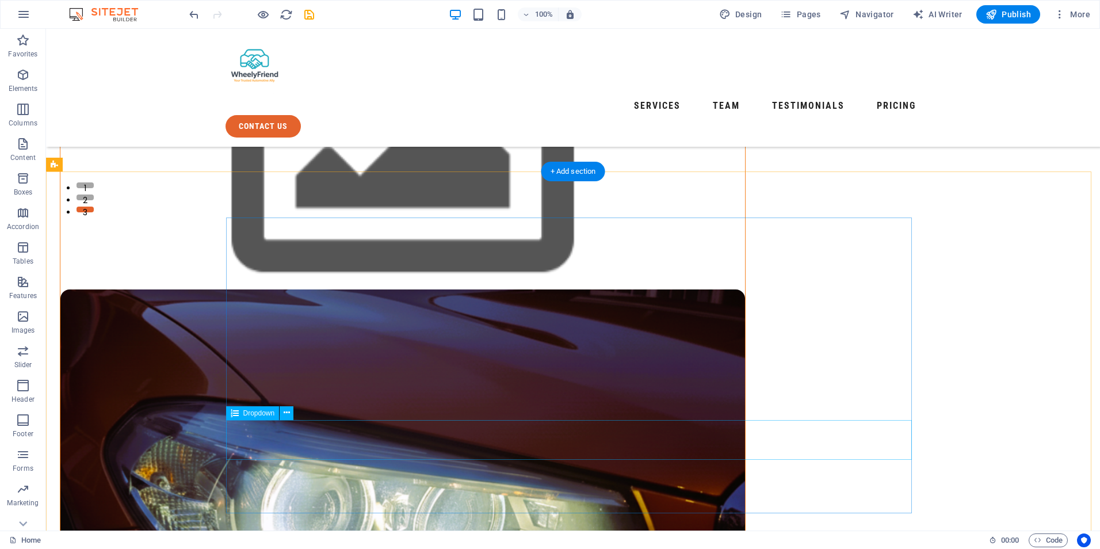
scroll to position [575, 0]
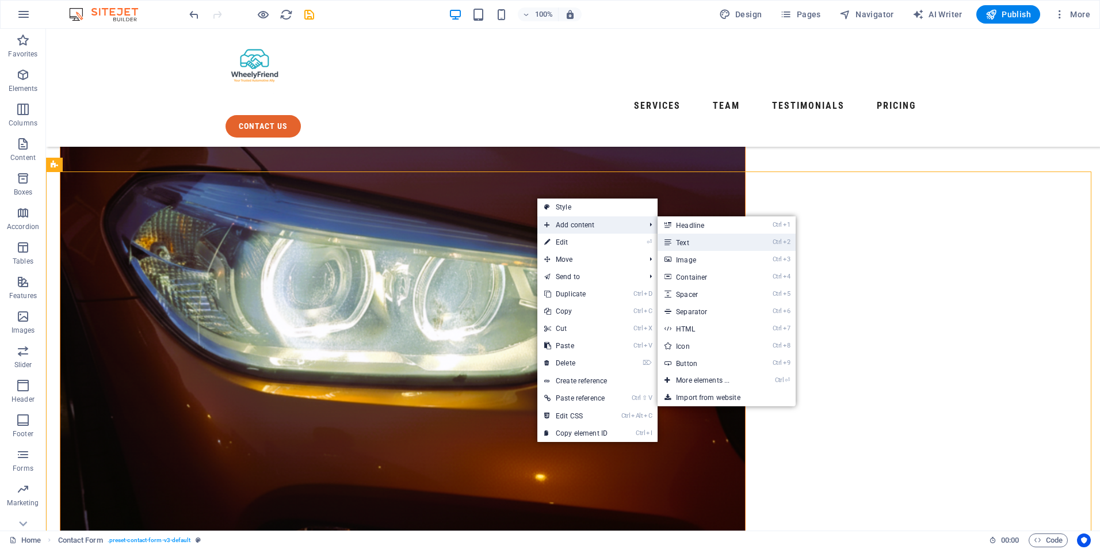
click at [696, 237] on link "Ctrl 2 Text" at bounding box center [704, 241] width 95 height 17
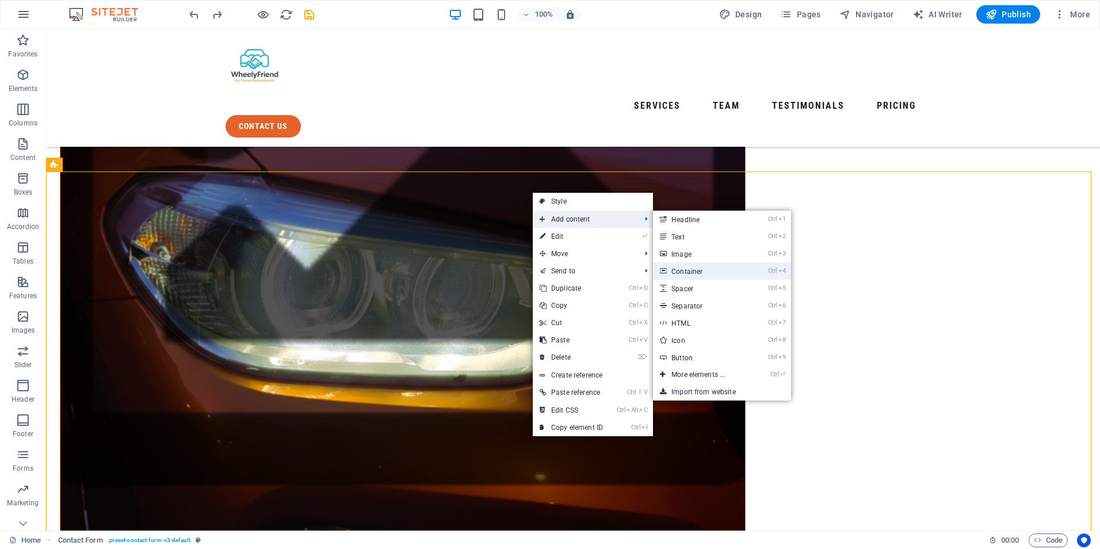
click at [695, 265] on link "Ctrl 4 Container" at bounding box center [700, 270] width 95 height 17
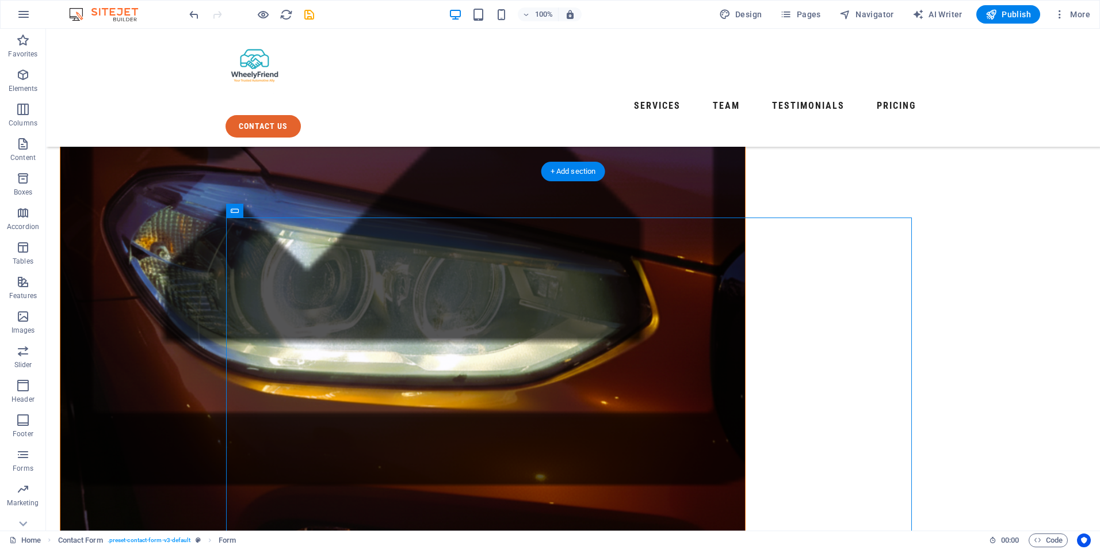
drag, startPoint x: 385, startPoint y: 238, endPoint x: 569, endPoint y: 194, distance: 189.7
click at [192, 17] on icon "undo" at bounding box center [193, 14] width 13 height 13
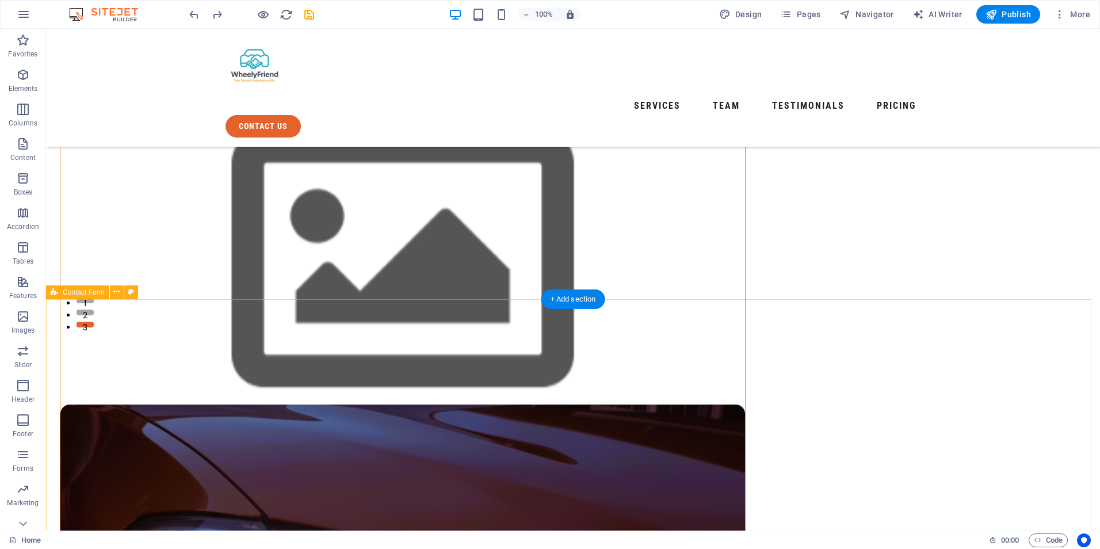
scroll to position [460, 0]
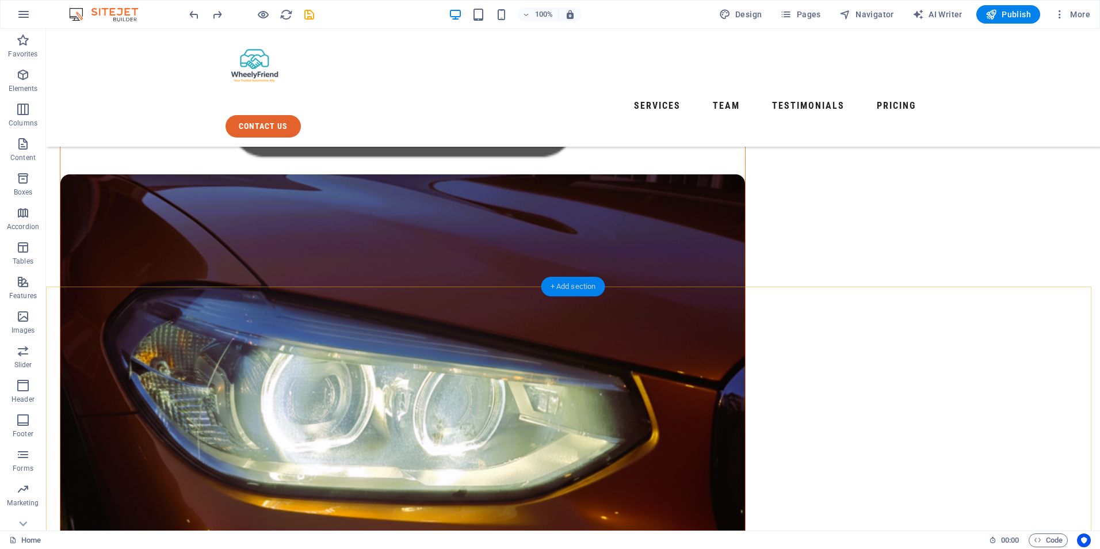
click at [562, 283] on div "+ Add section" at bounding box center [573, 287] width 64 height 20
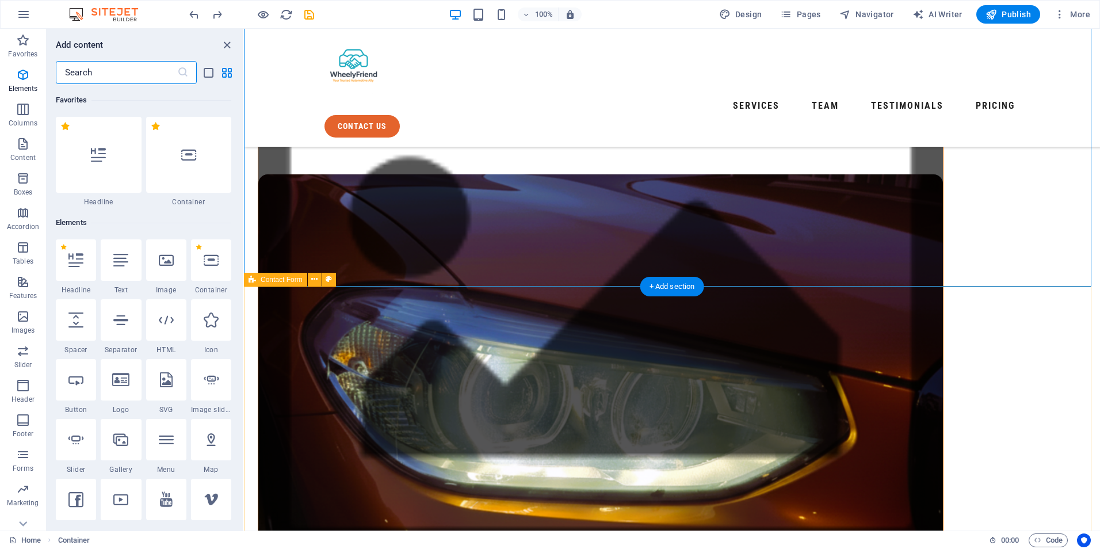
scroll to position [2012, 0]
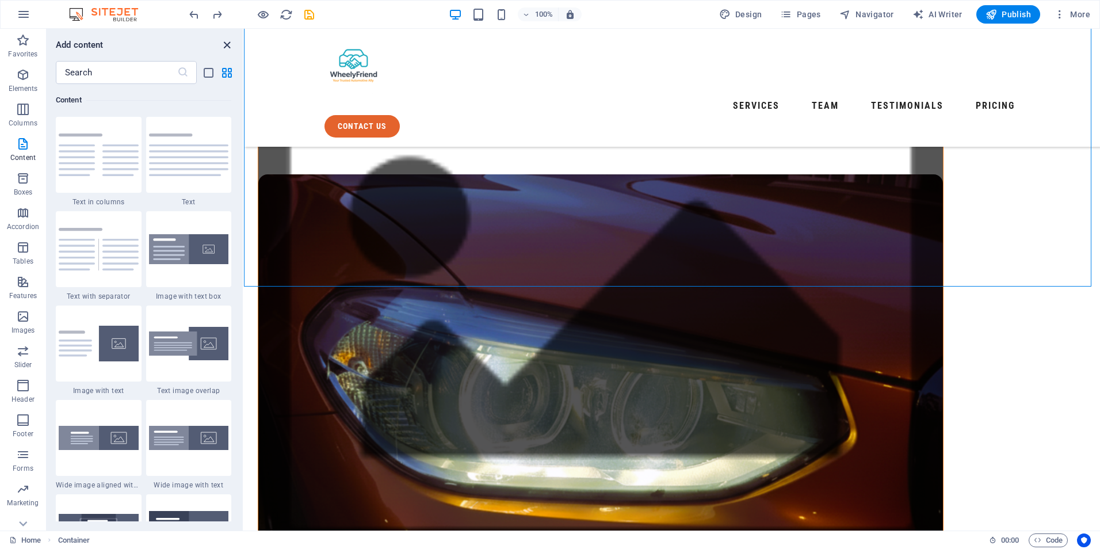
click at [227, 40] on icon "close panel" at bounding box center [226, 45] width 13 height 13
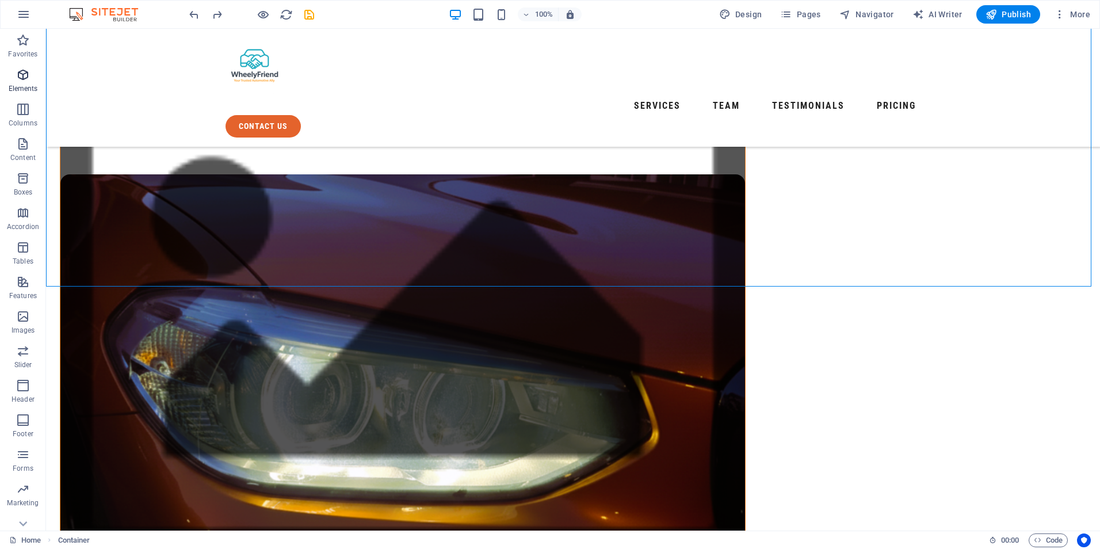
click at [24, 85] on p "Elements" at bounding box center [23, 88] width 29 height 9
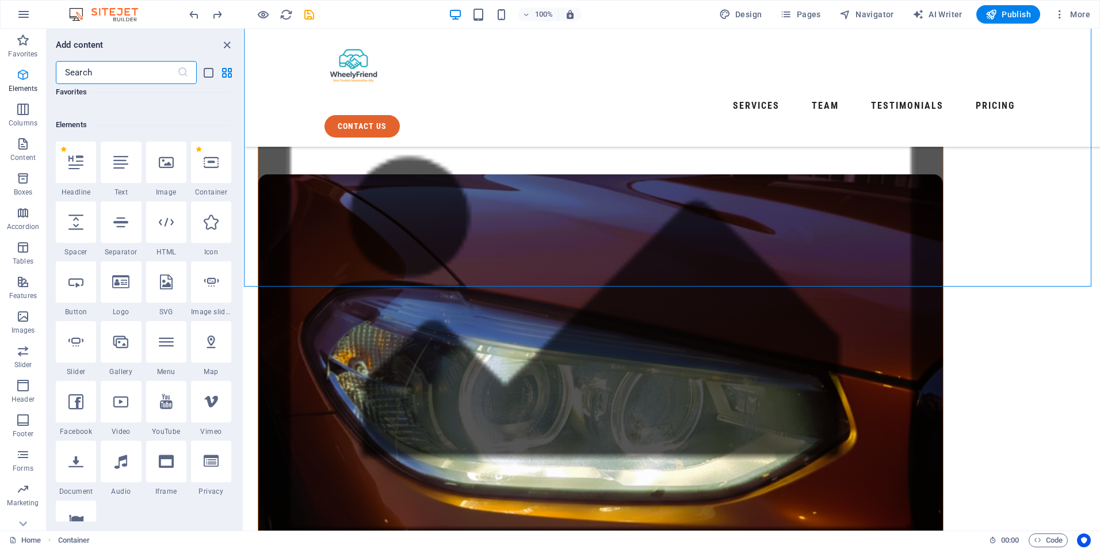
scroll to position [122, 0]
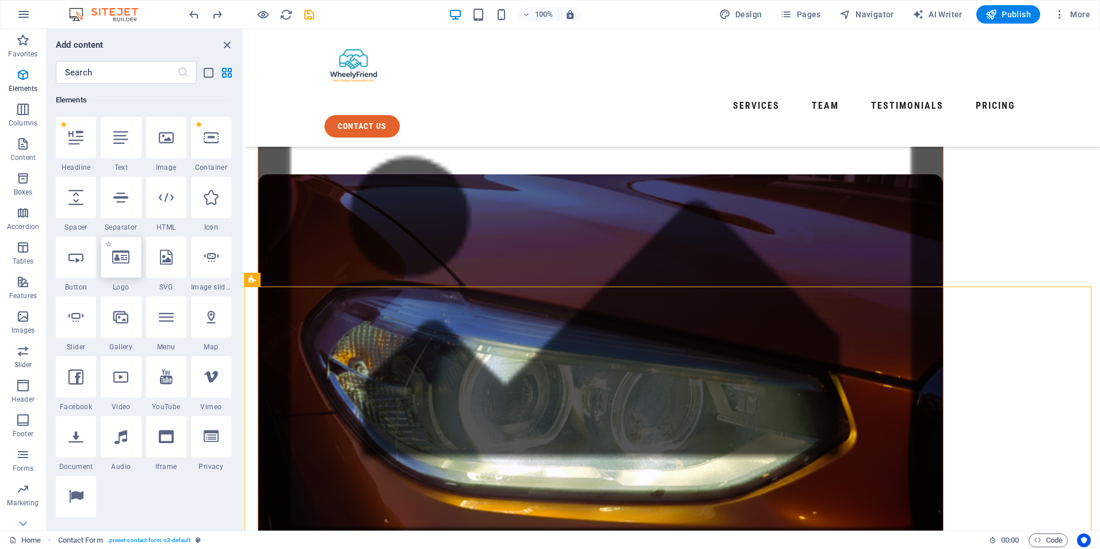
click at [130, 265] on div at bounding box center [121, 256] width 40 height 41
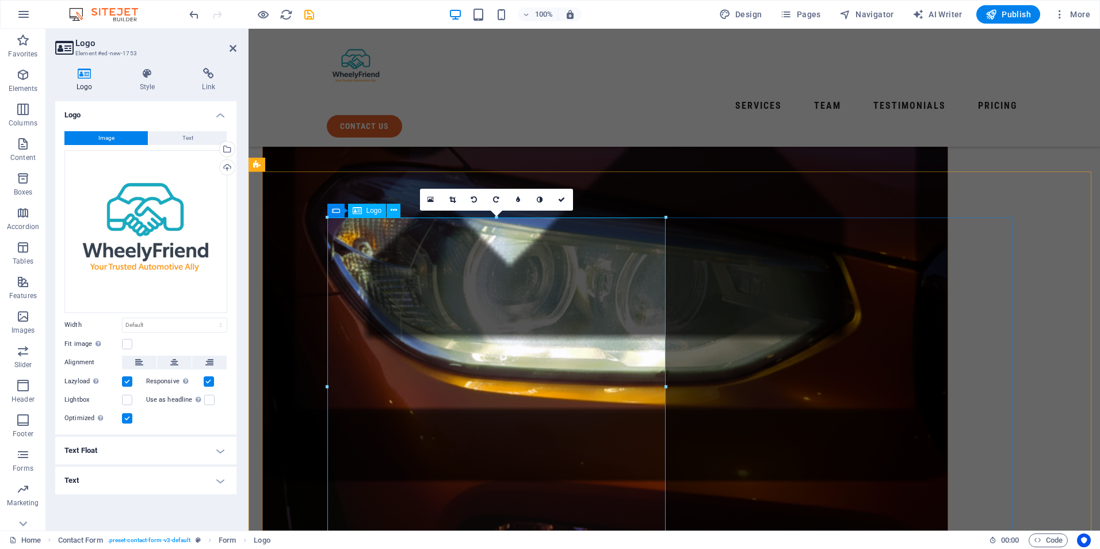
scroll to position [805, 0]
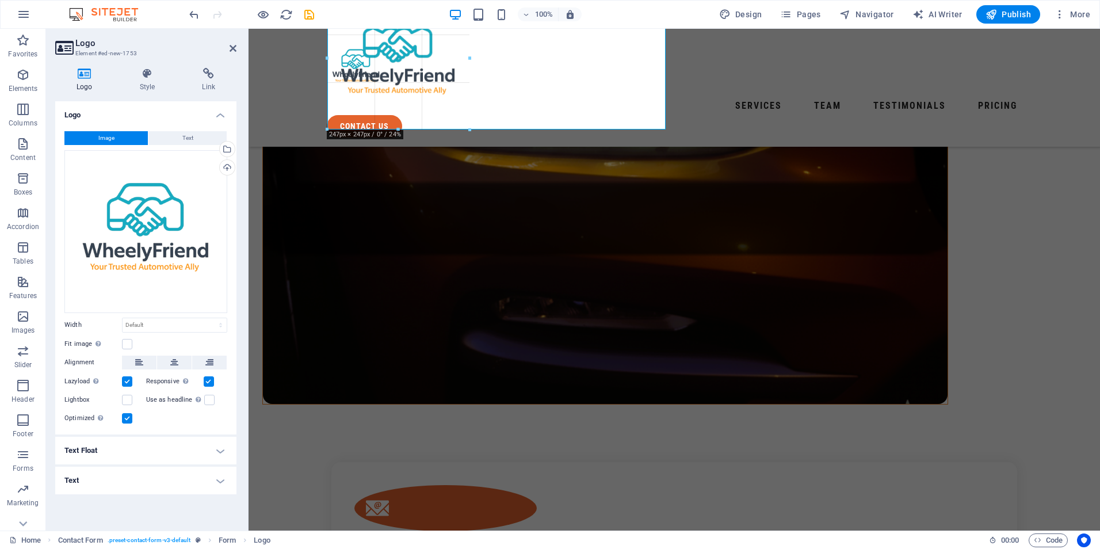
drag, startPoint x: 667, startPoint y: 326, endPoint x: 230, endPoint y: 186, distance: 458.3
type input "247"
select select "px"
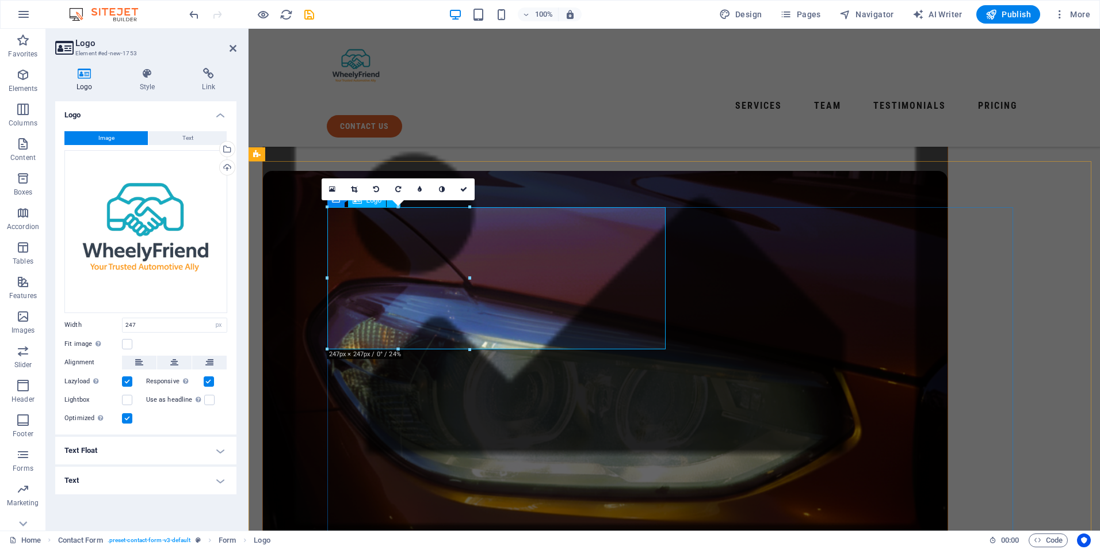
scroll to position [460, 0]
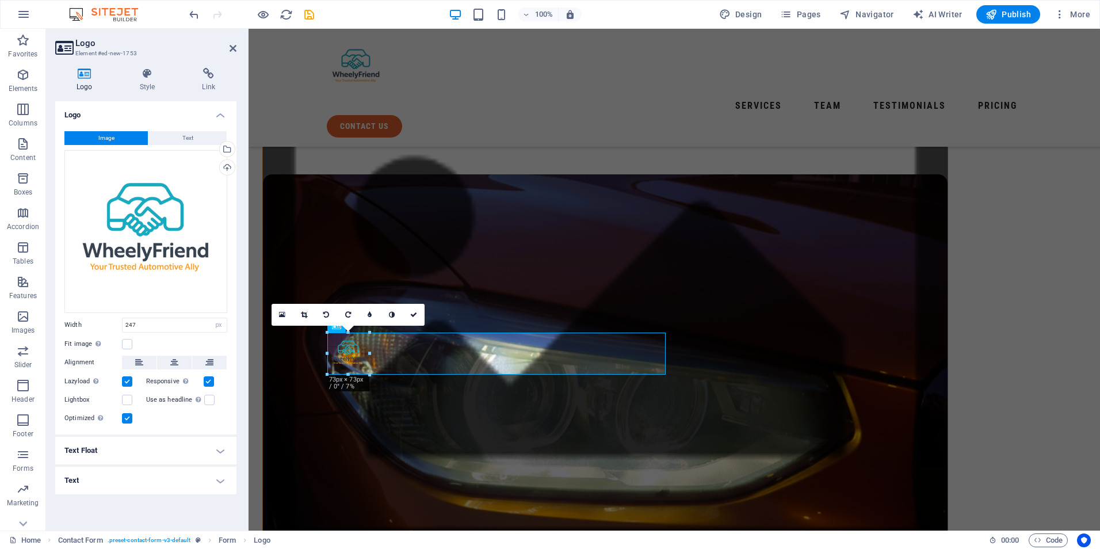
drag, startPoint x: 470, startPoint y: 474, endPoint x: 96, endPoint y: 342, distance: 396.3
type input "73"
click at [182, 139] on span "Text" at bounding box center [187, 138] width 11 height 14
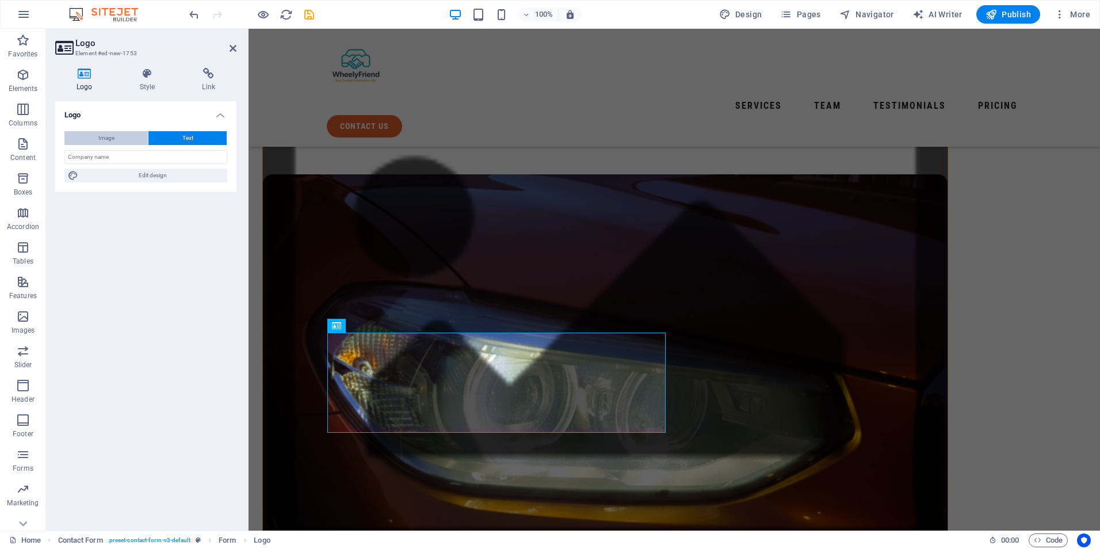
click at [116, 138] on button "Image" at bounding box center [105, 138] width 83 height 14
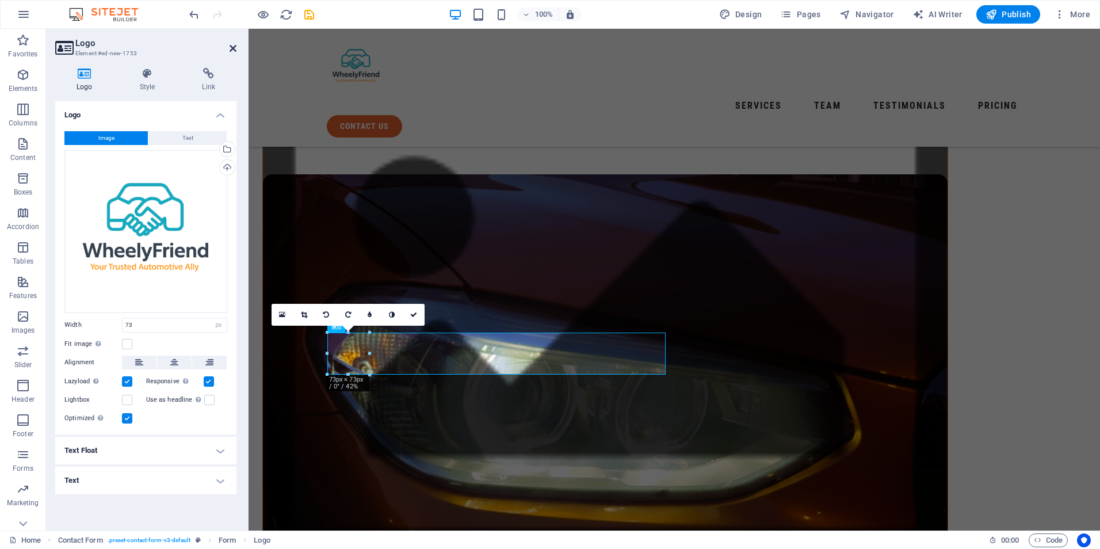
click at [232, 47] on icon at bounding box center [232, 48] width 7 height 9
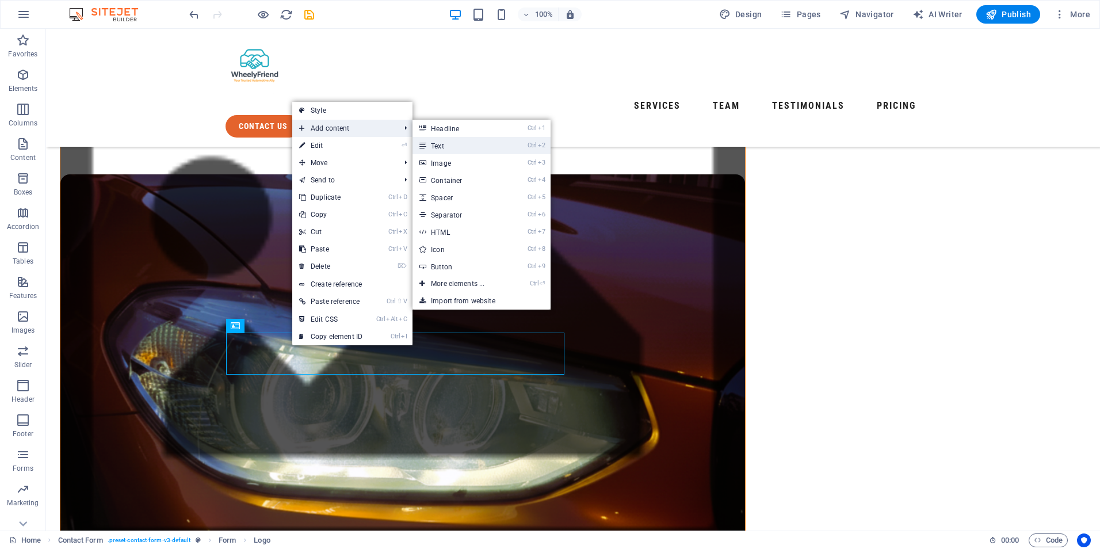
drag, startPoint x: 451, startPoint y: 139, endPoint x: 266, endPoint y: 307, distance: 250.0
click at [451, 139] on link "Ctrl 2 Text" at bounding box center [459, 145] width 95 height 17
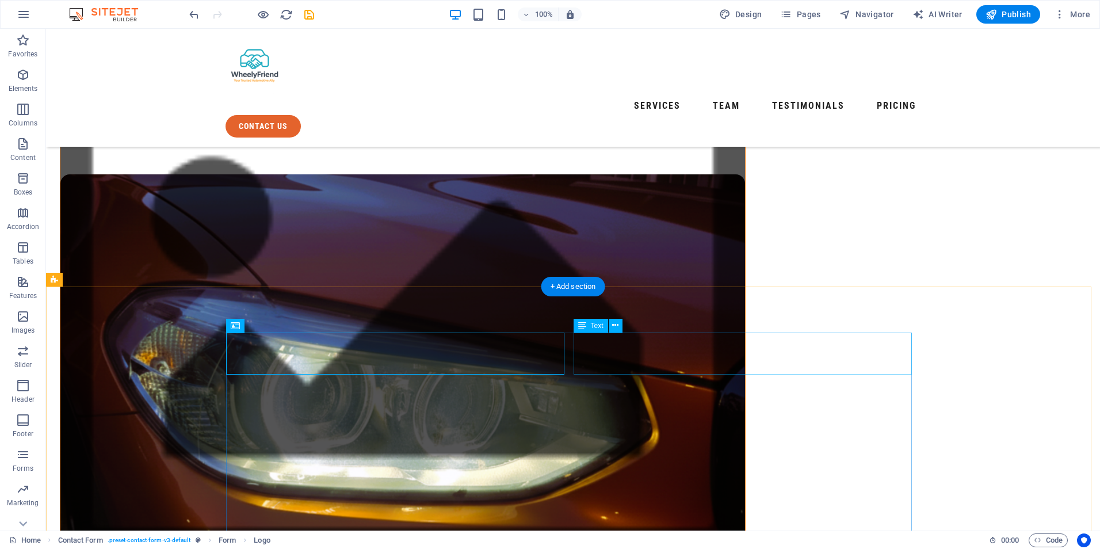
click at [616, 328] on icon at bounding box center [615, 325] width 6 height 12
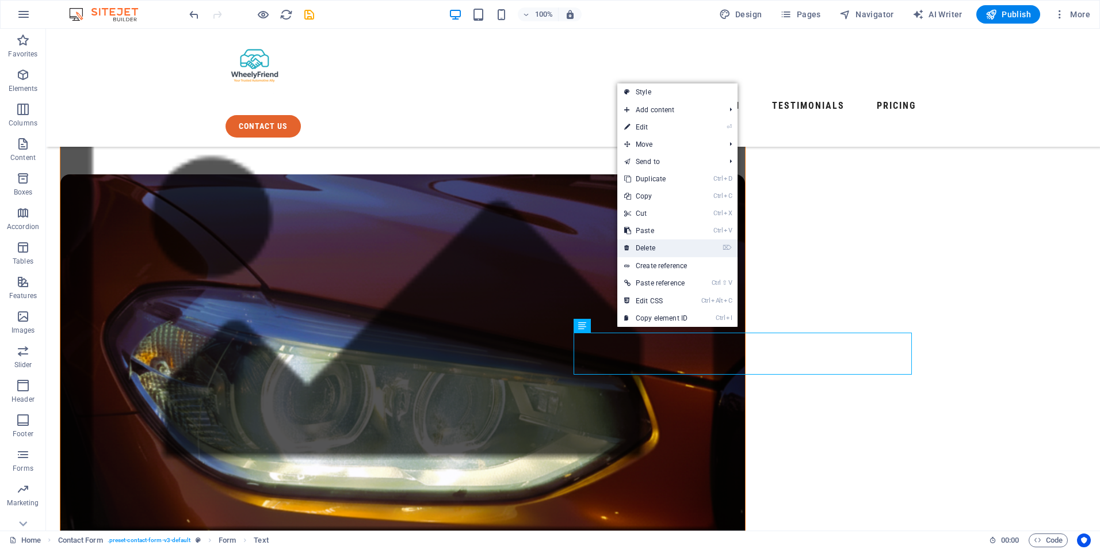
click at [651, 243] on link "⌦ Delete" at bounding box center [655, 247] width 77 height 17
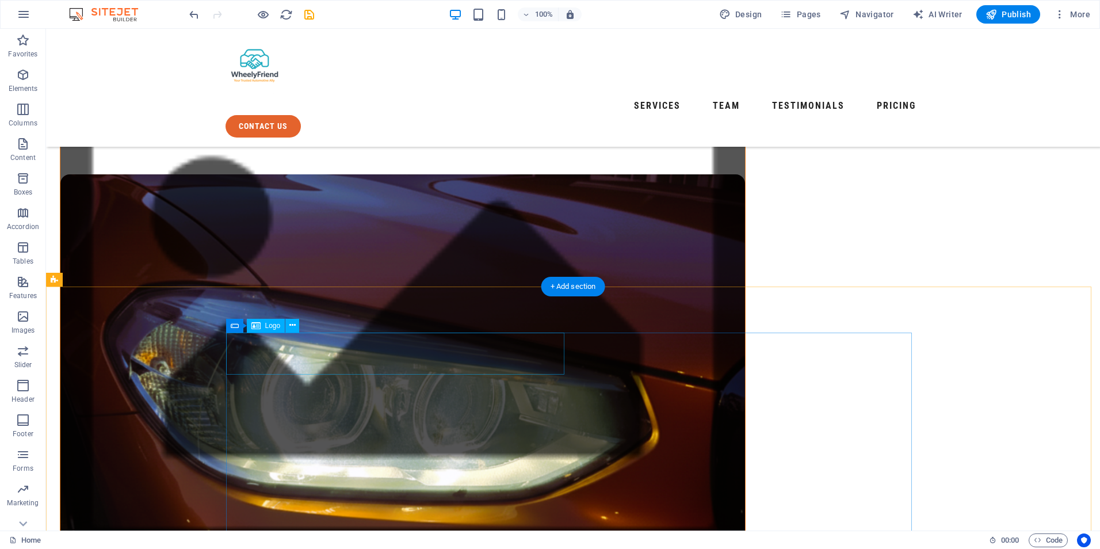
select select "px"
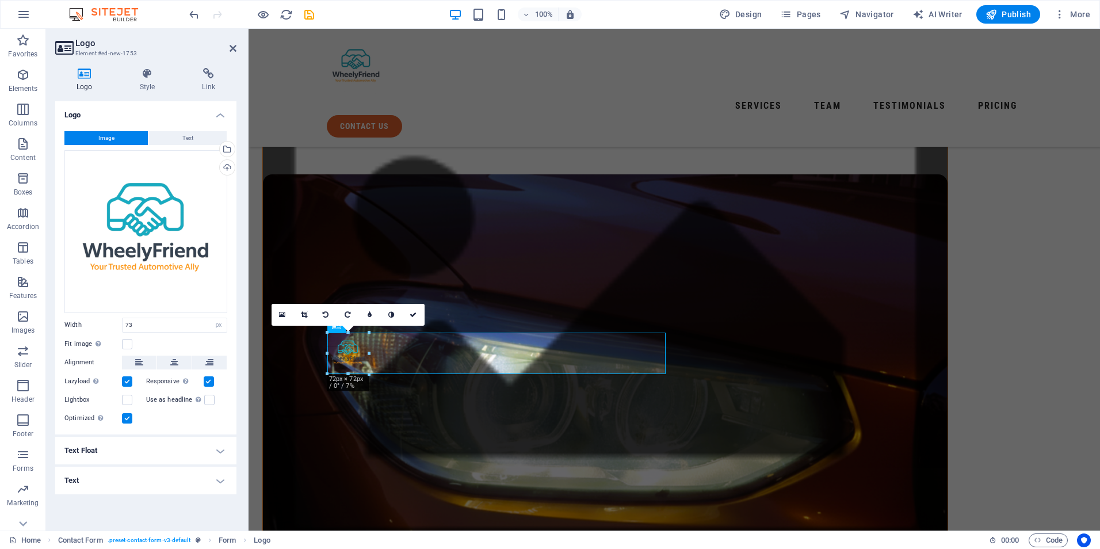
type input "72"
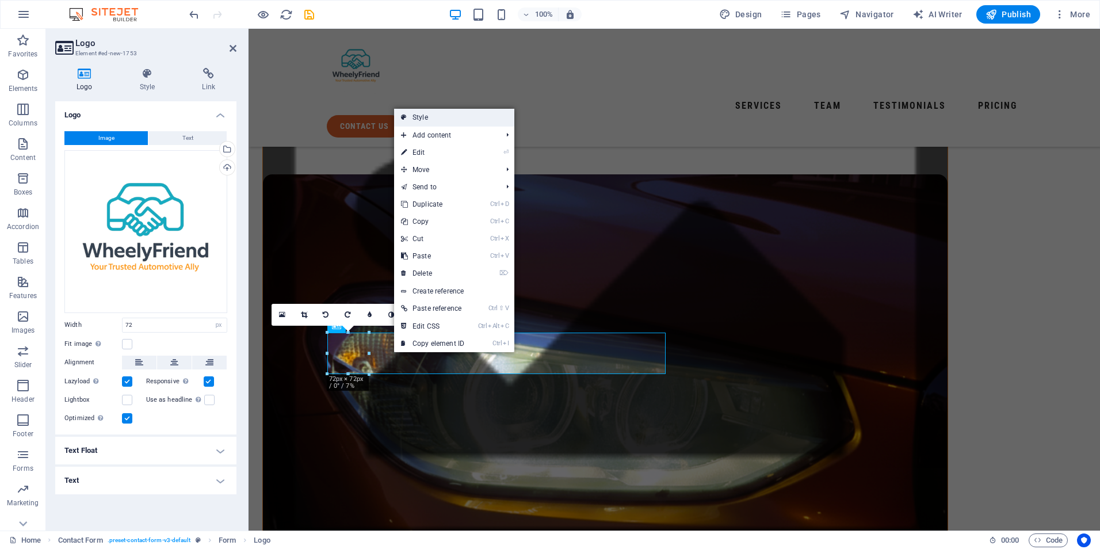
click at [447, 118] on link "Style" at bounding box center [454, 117] width 120 height 17
select select "rem"
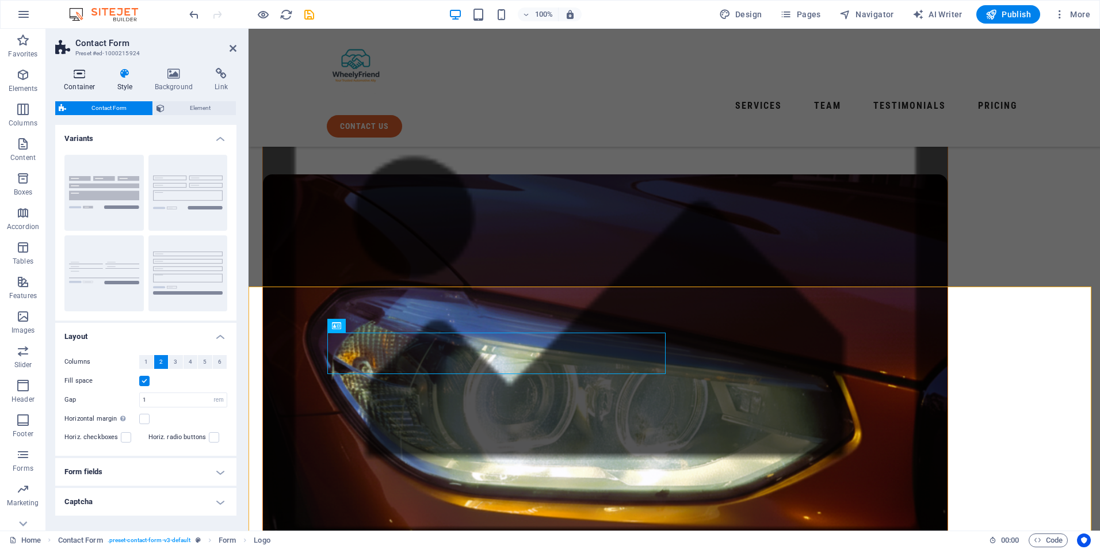
click at [85, 79] on icon at bounding box center [79, 74] width 49 height 12
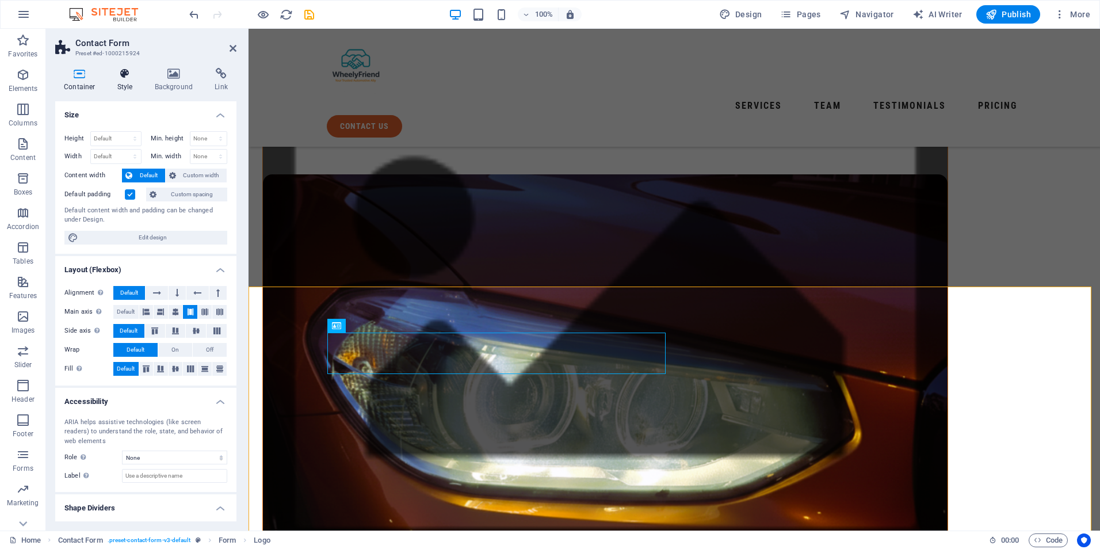
click at [110, 74] on icon at bounding box center [125, 74] width 33 height 12
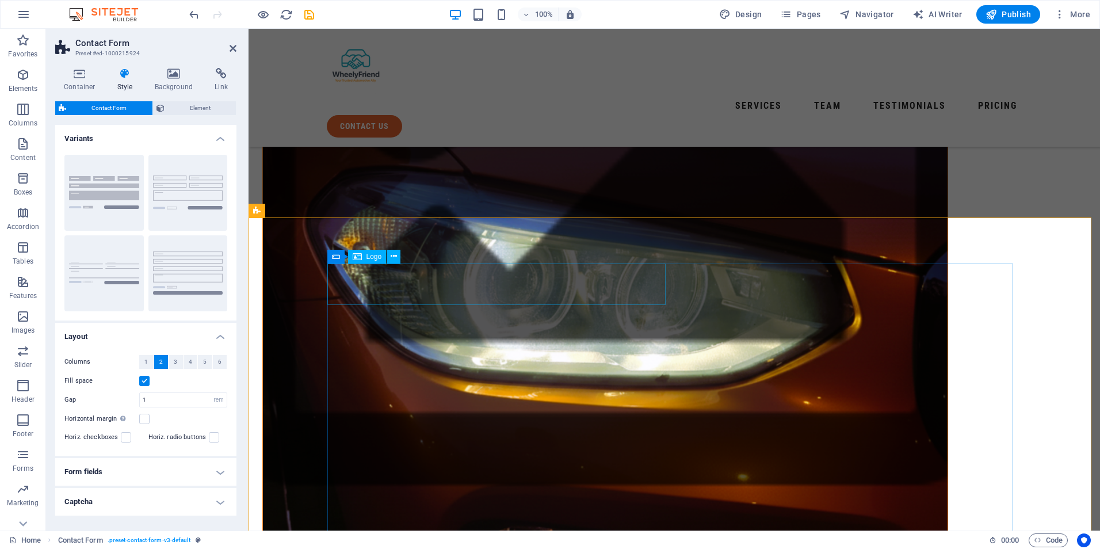
scroll to position [518, 0]
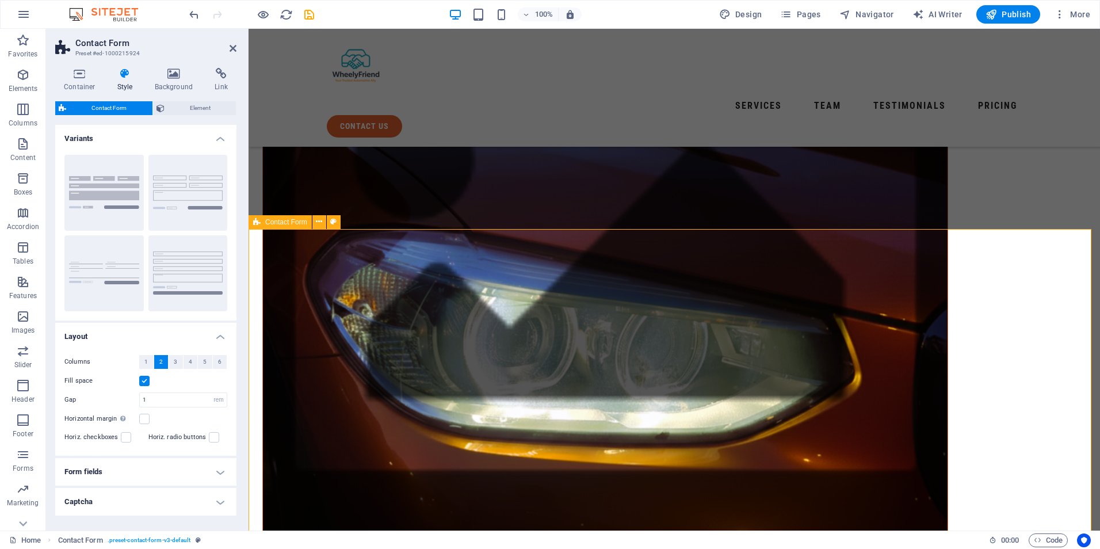
click at [316, 221] on button at bounding box center [319, 222] width 14 height 14
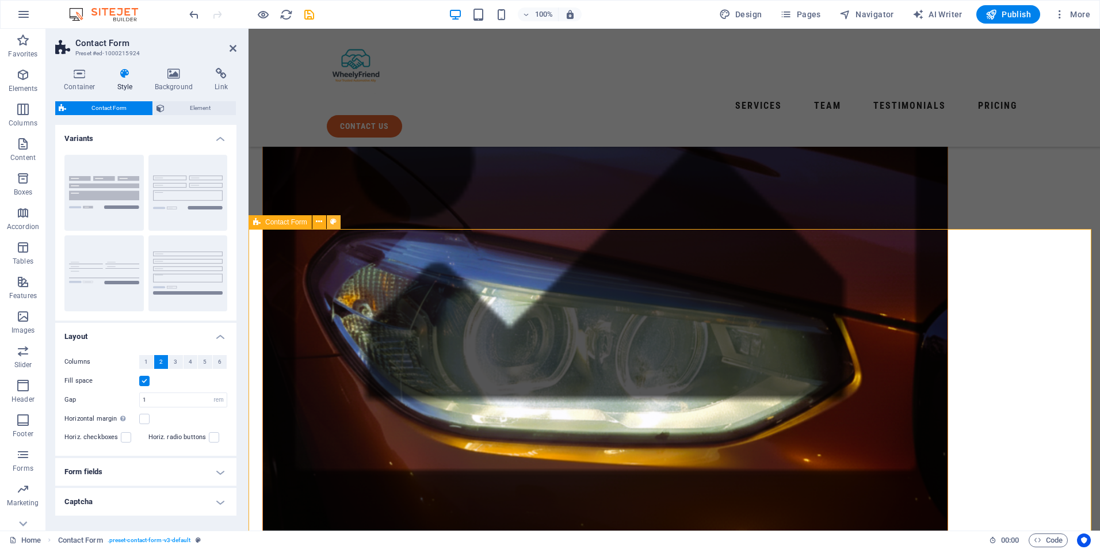
click at [331, 223] on icon at bounding box center [333, 222] width 6 height 12
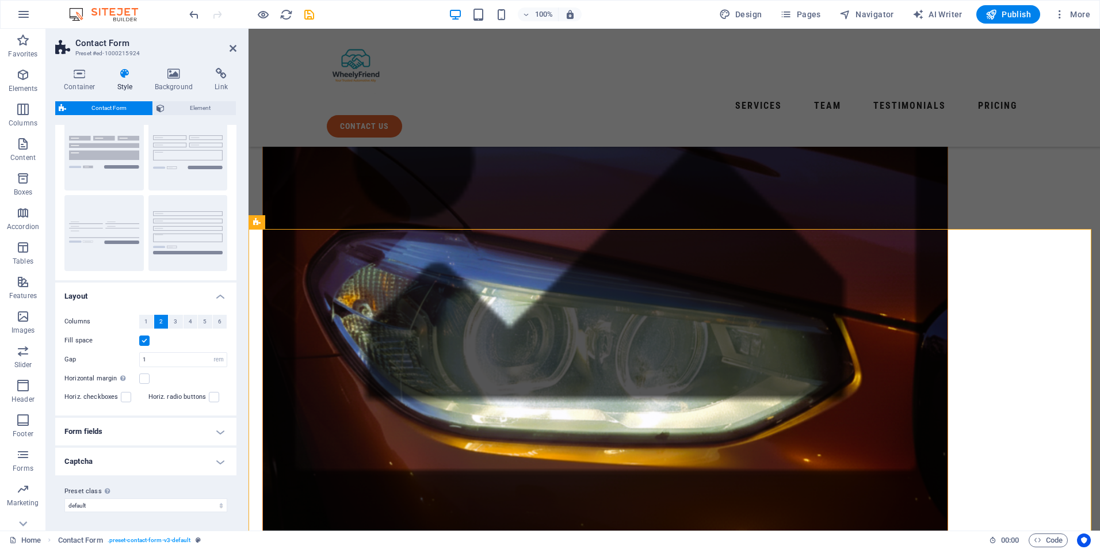
click at [169, 432] on h4 "Form fields" at bounding box center [145, 432] width 181 height 28
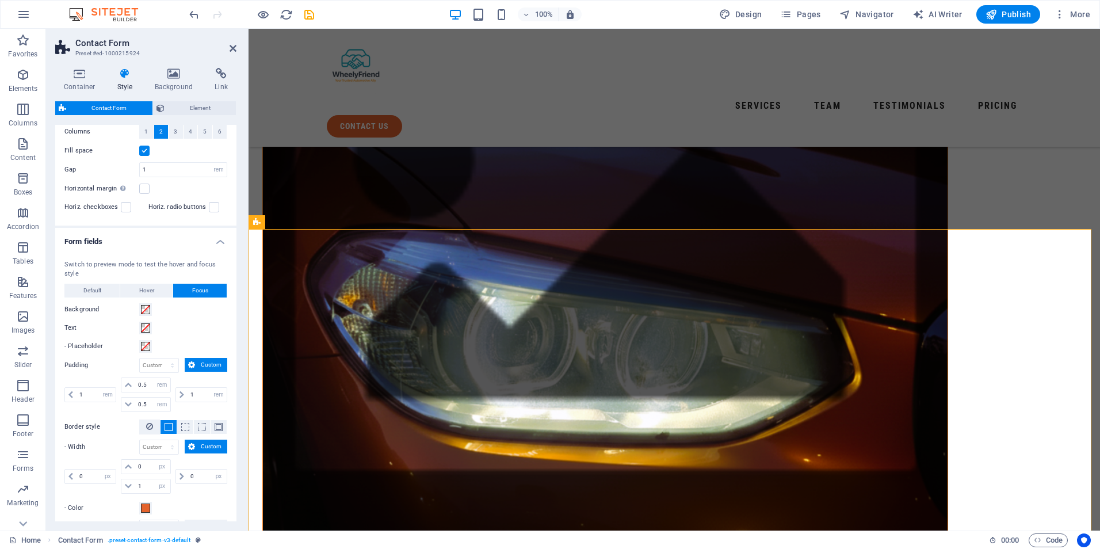
scroll to position [0, 0]
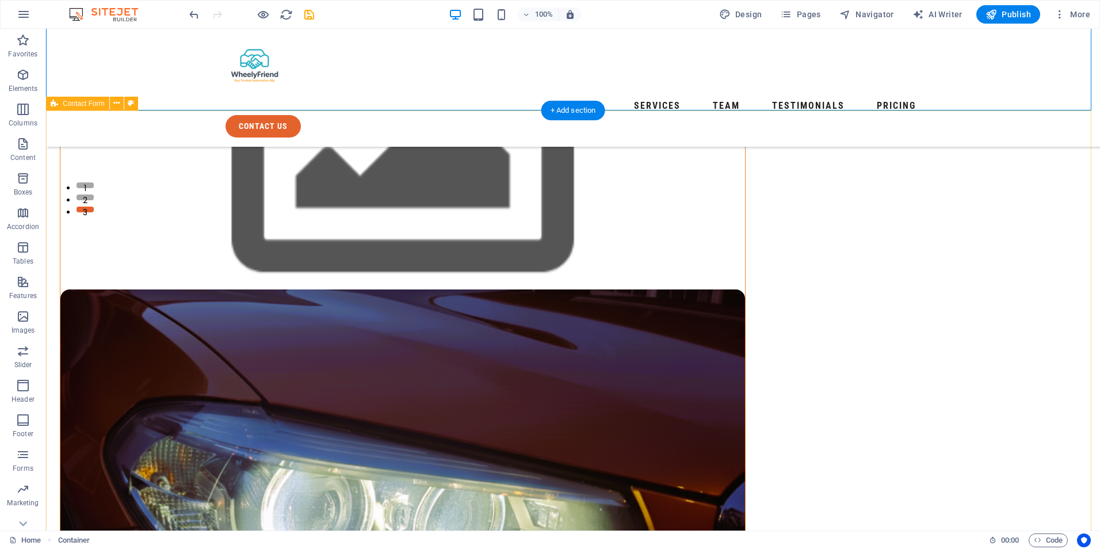
scroll to position [690, 0]
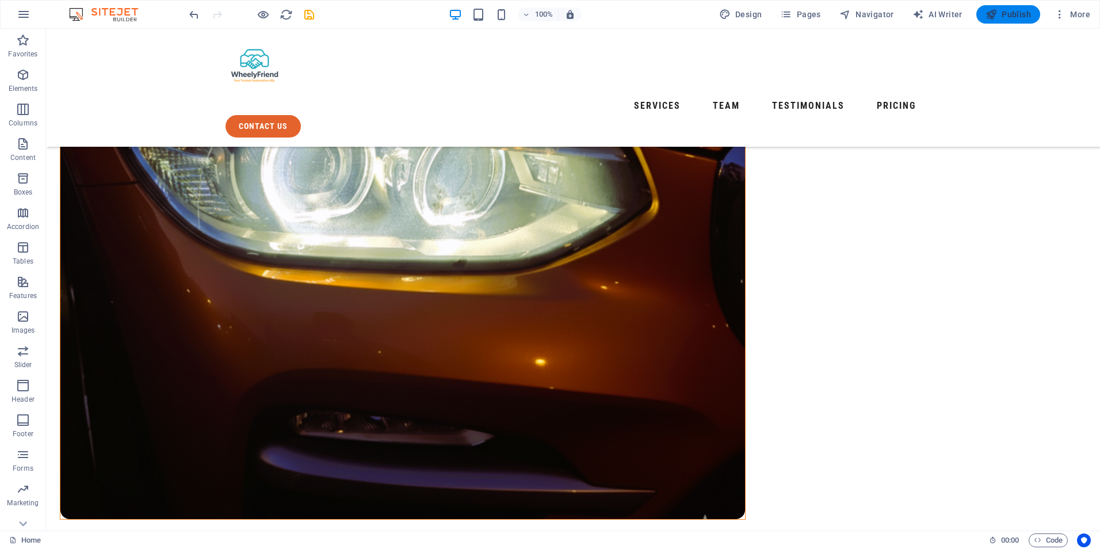
click at [1001, 9] on span "Publish" at bounding box center [1007, 15] width 45 height 12
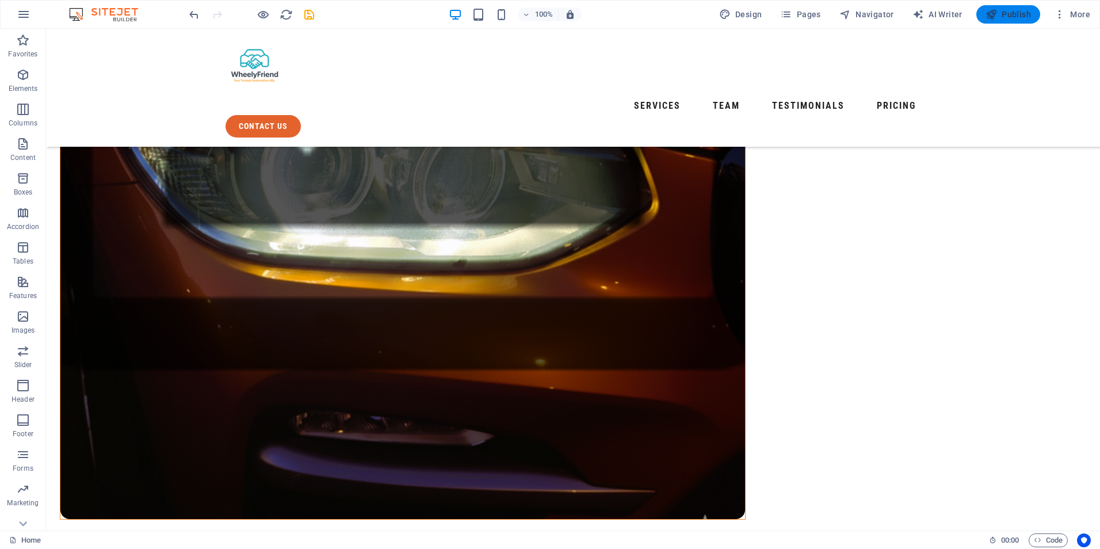
checkbox input "false"
